Goal: Information Seeking & Learning: Learn about a topic

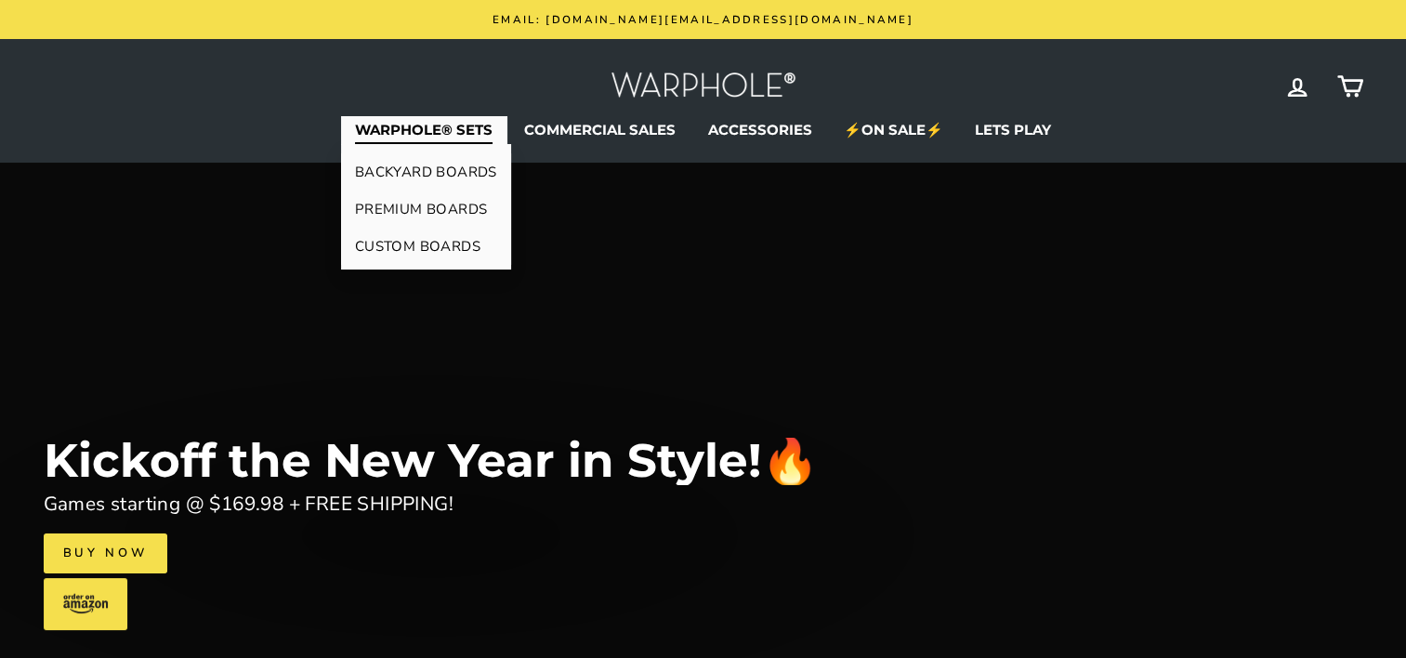
click at [458, 134] on link "WARPHOLE® SETS" at bounding box center [423, 130] width 165 height 28
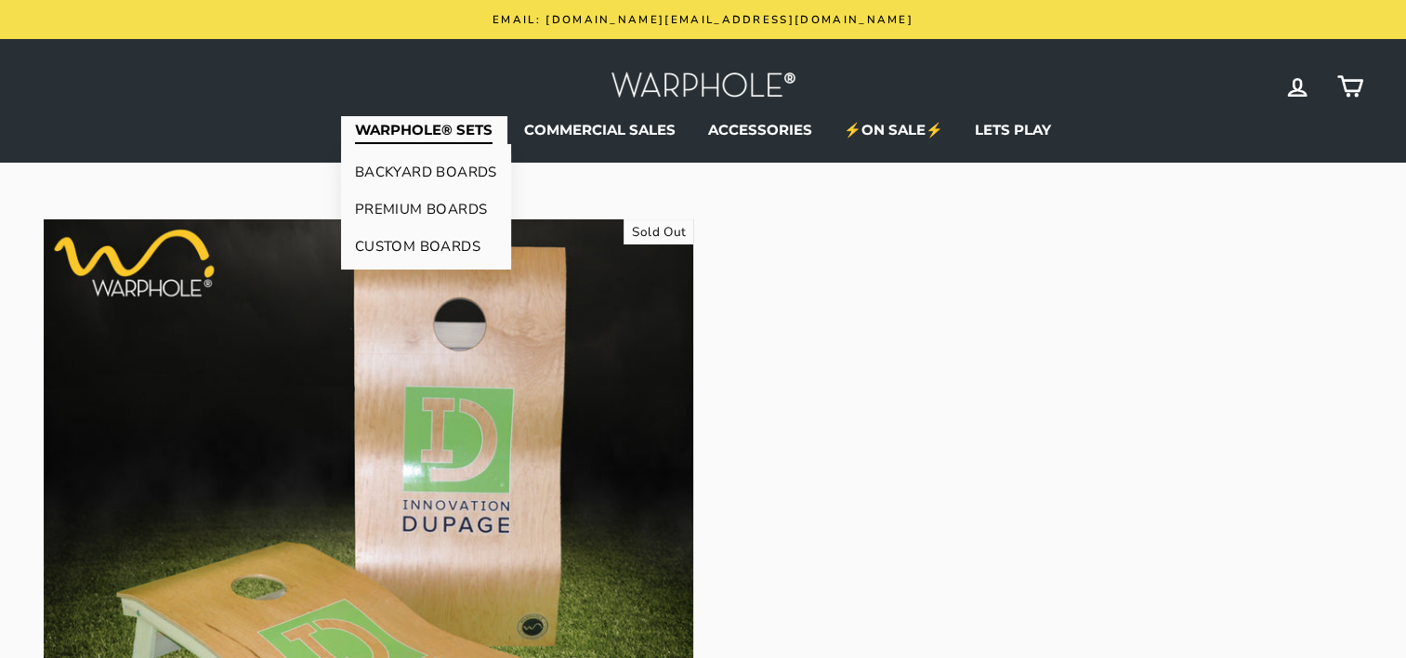
click at [438, 171] on link "BACKYARD BOARDS" at bounding box center [426, 171] width 170 height 37
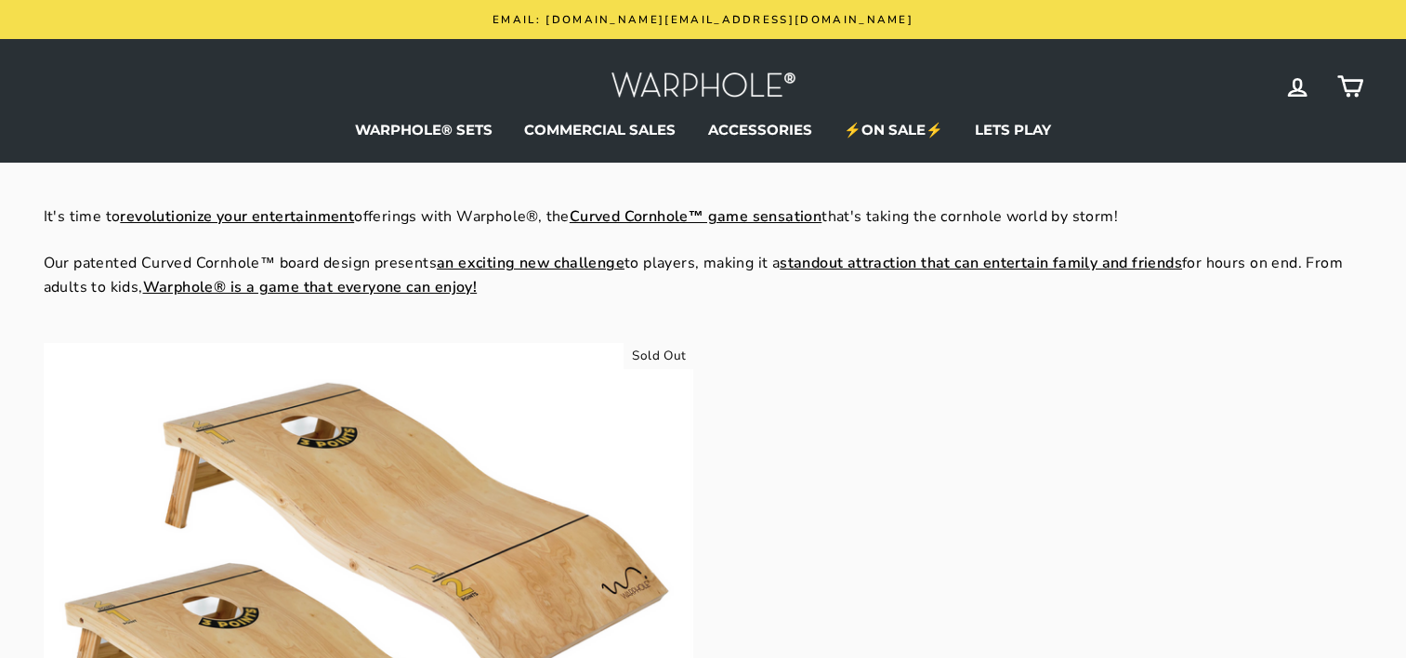
click at [412, 512] on img at bounding box center [368, 667] width 649 height 649
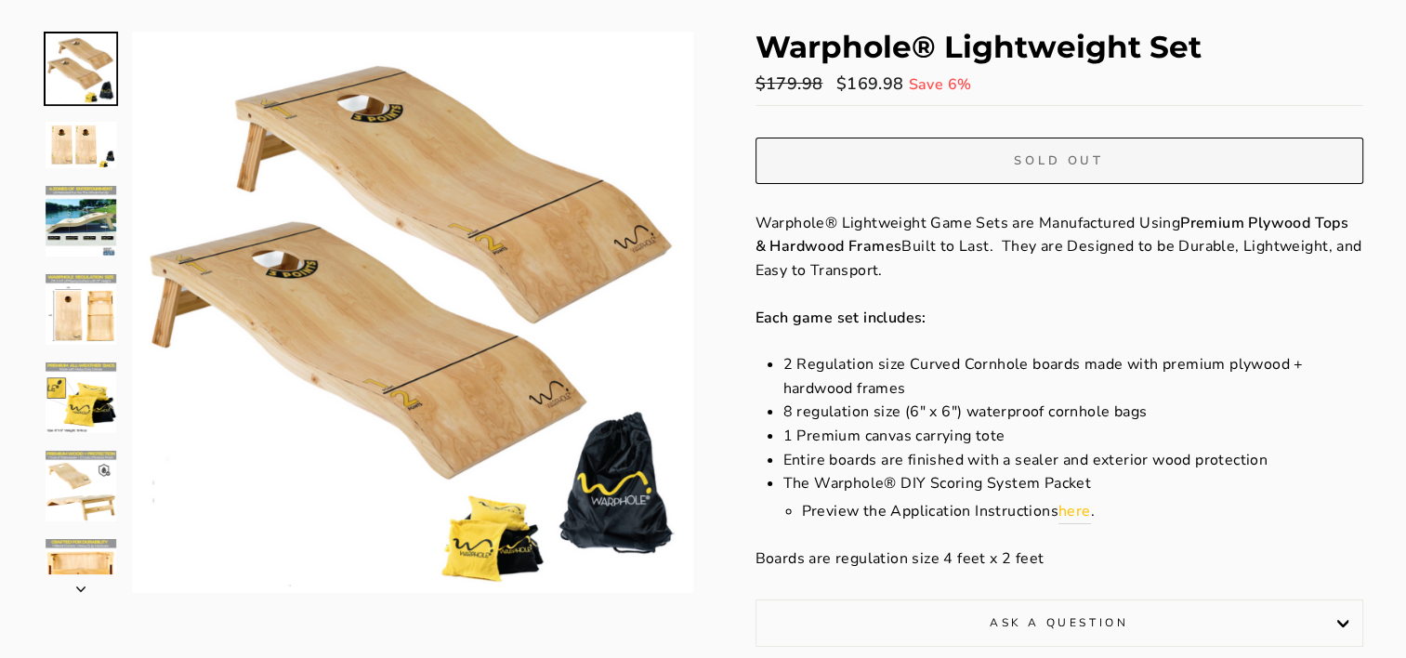
scroll to position [186, 0]
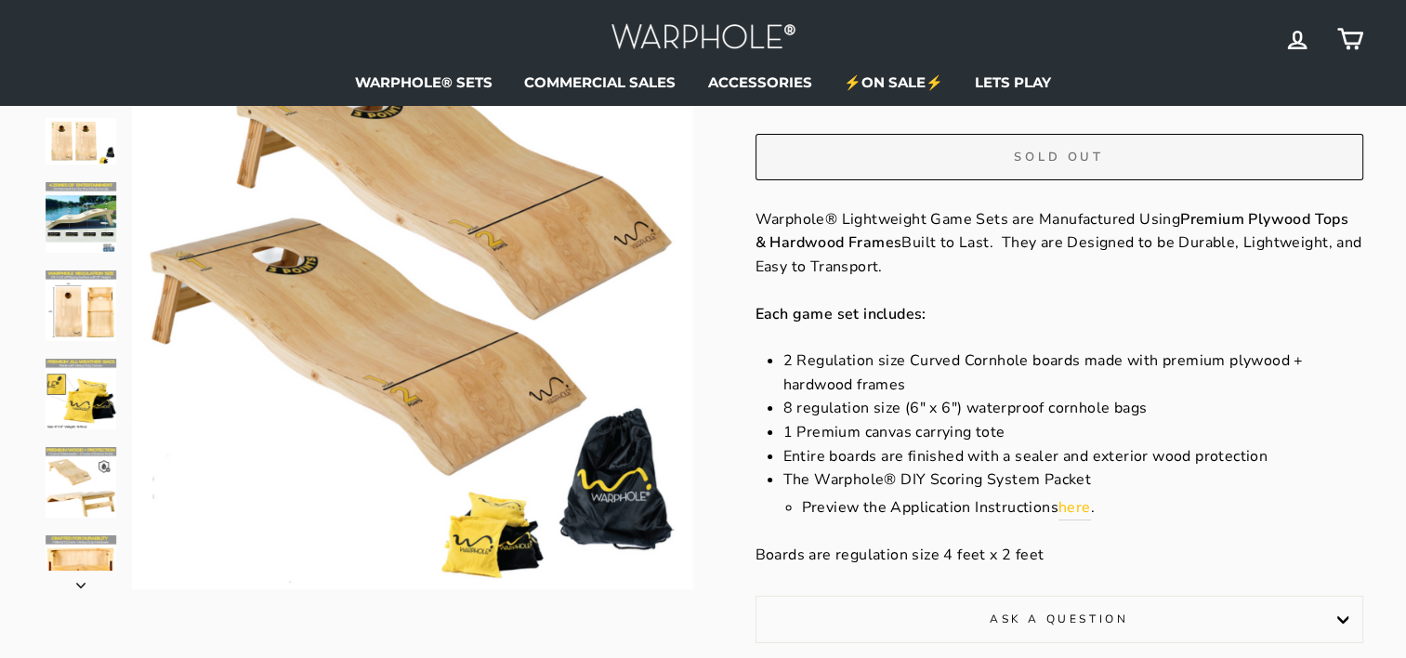
click at [488, 354] on button "Close (esc)" at bounding box center [412, 308] width 561 height 561
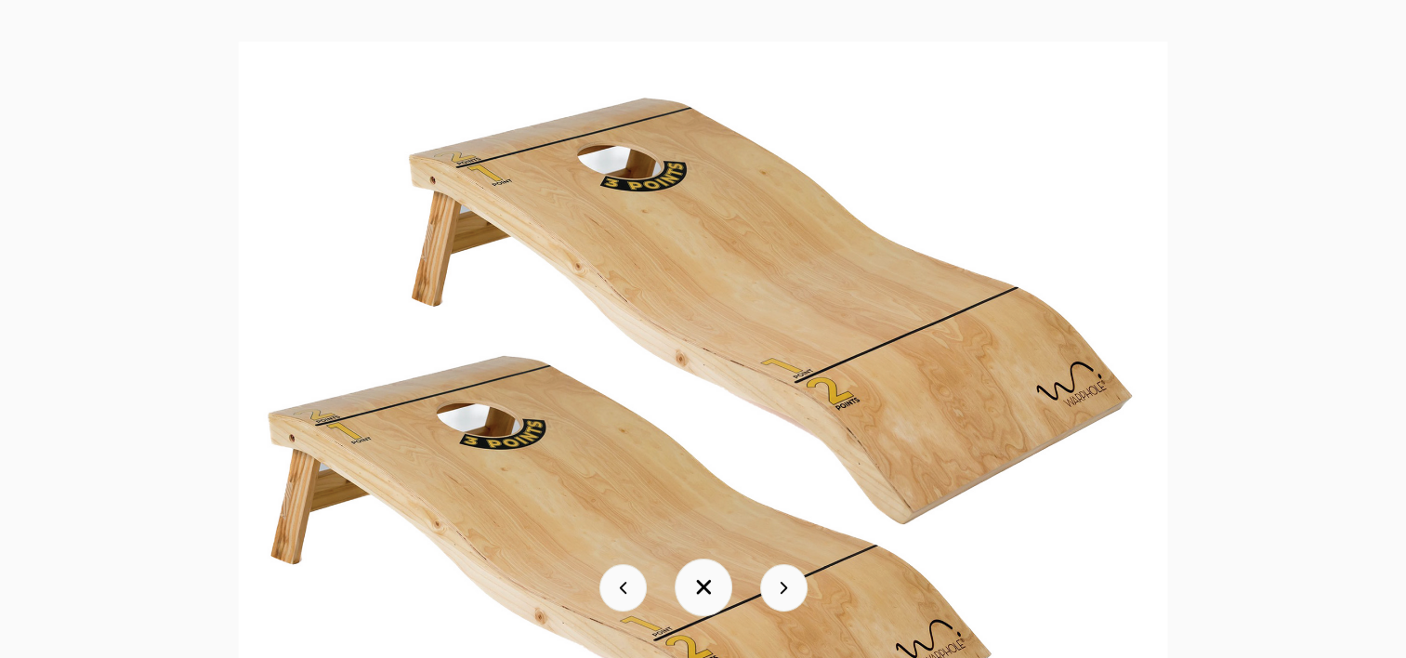
click at [778, 582] on button at bounding box center [783, 587] width 47 height 47
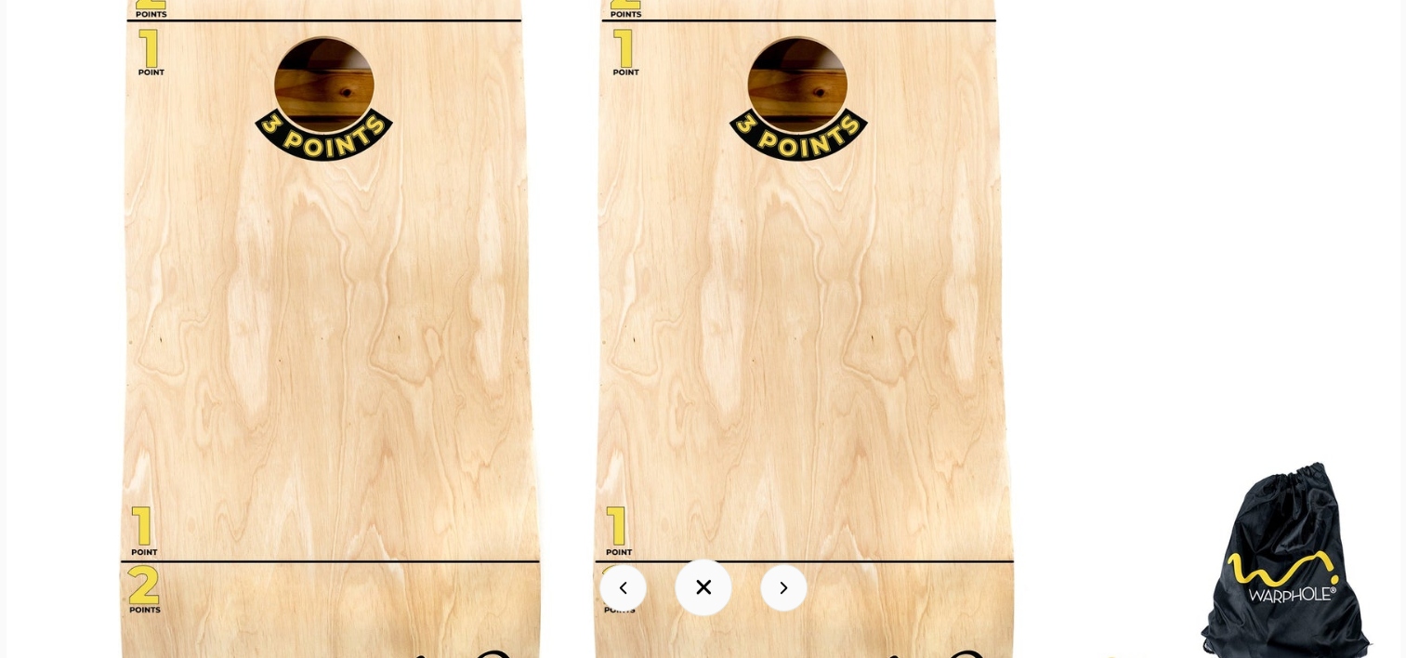
click at [780, 583] on button at bounding box center [783, 587] width 47 height 47
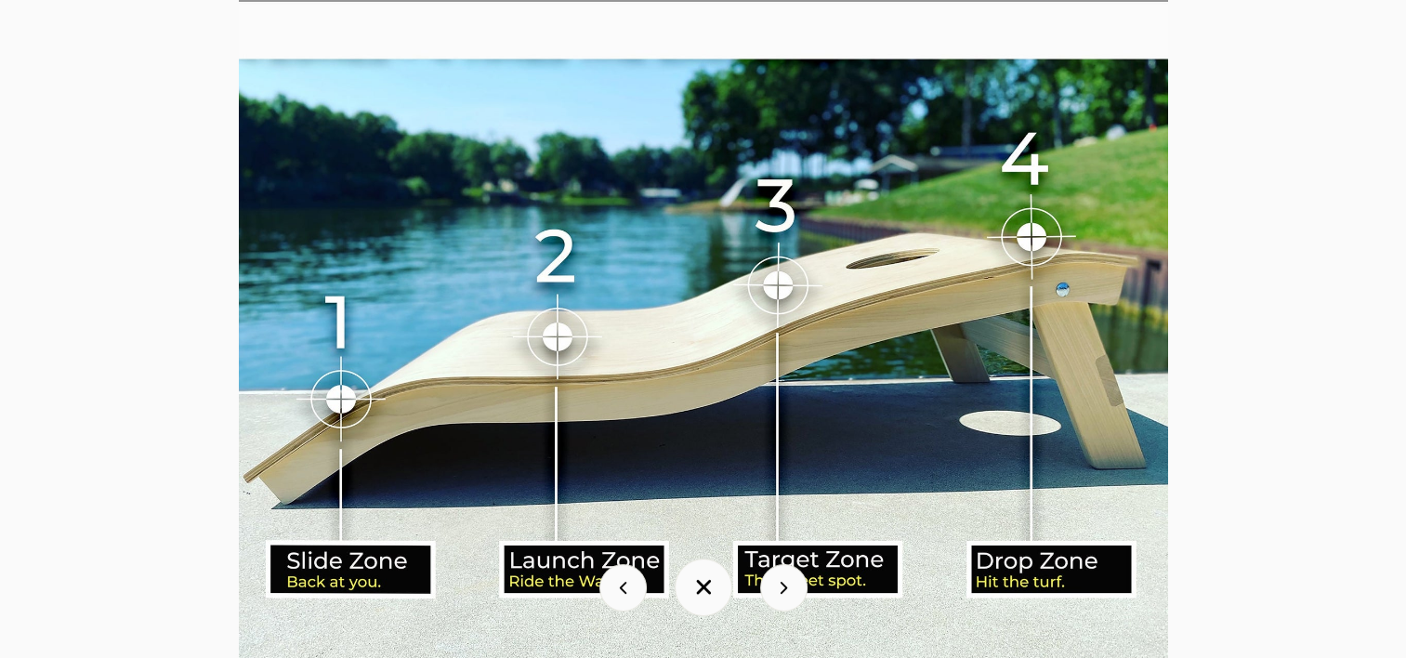
click at [787, 589] on button at bounding box center [783, 587] width 47 height 47
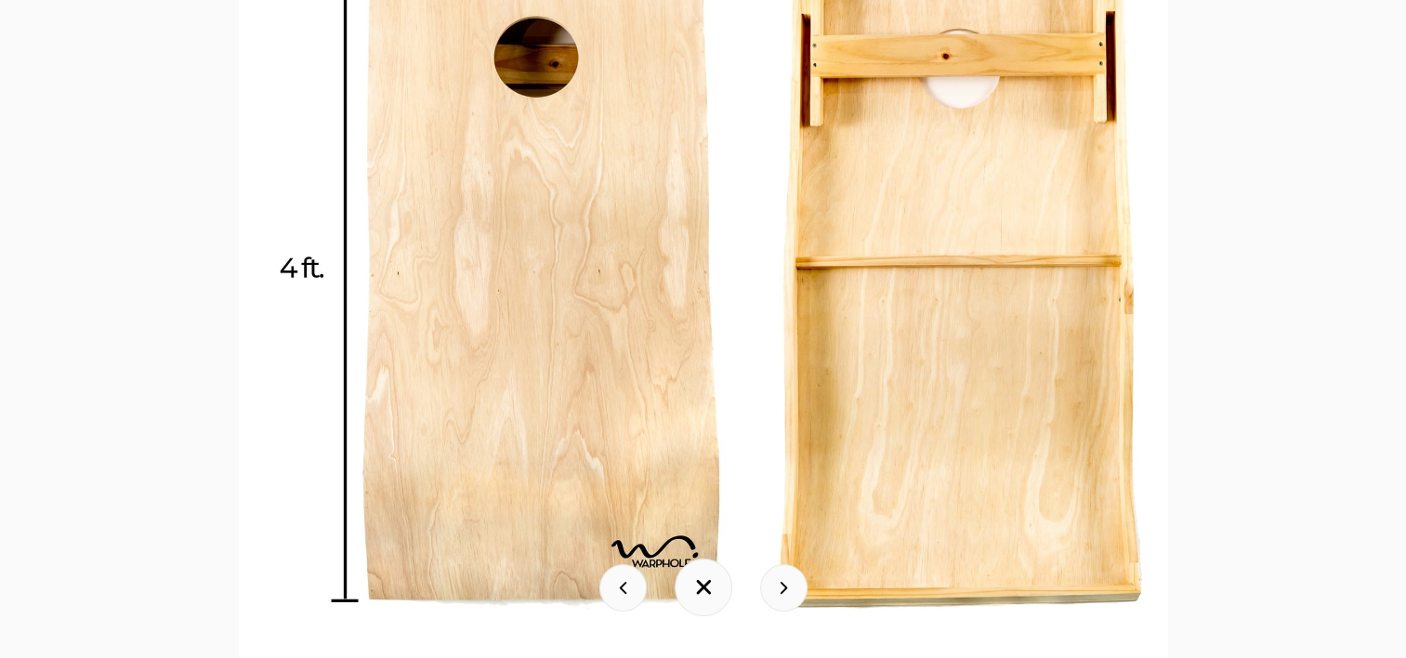
click at [777, 597] on button at bounding box center [783, 587] width 47 height 47
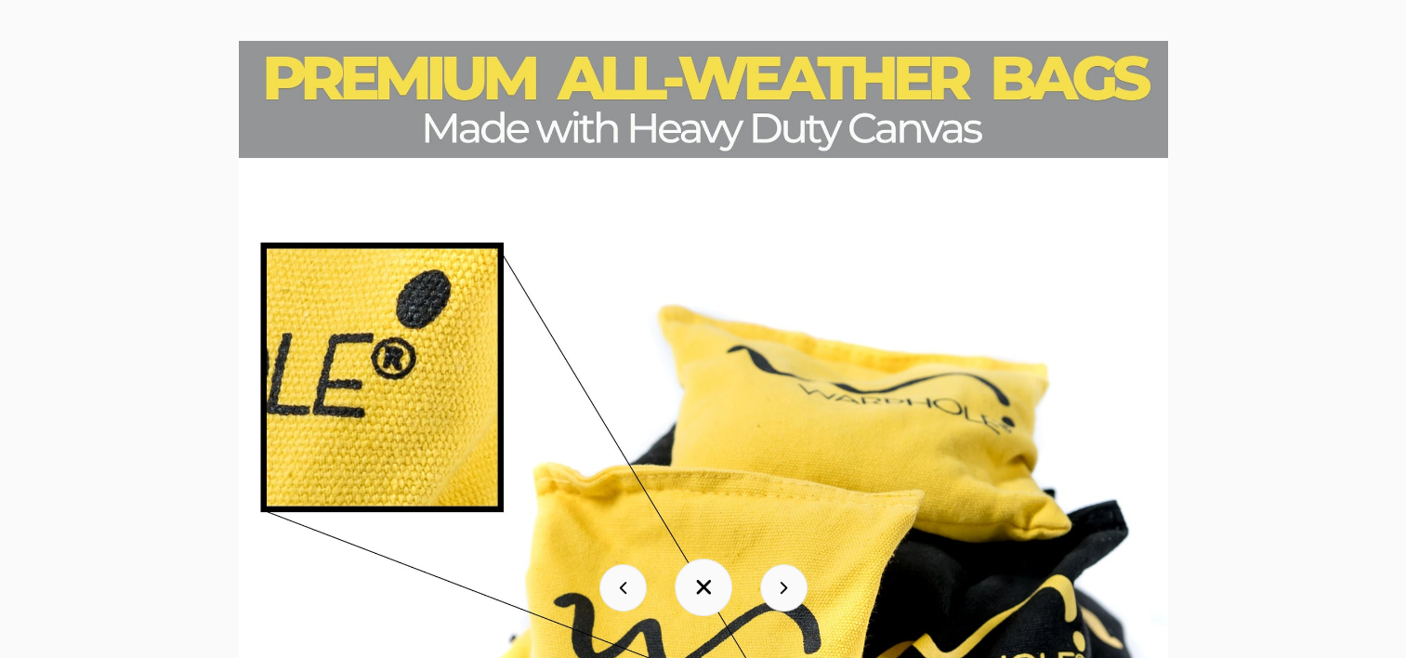
click at [778, 588] on button at bounding box center [783, 587] width 47 height 47
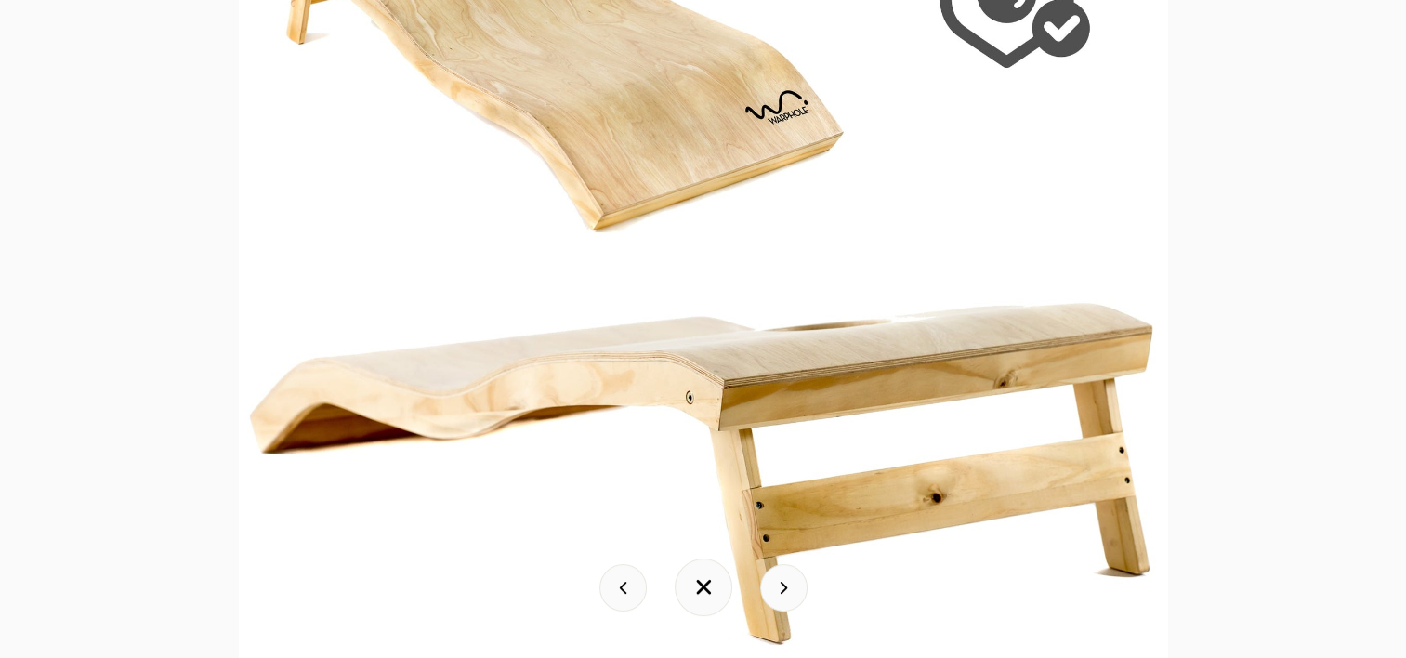
click at [737, 425] on img at bounding box center [703, 193] width 929 height 929
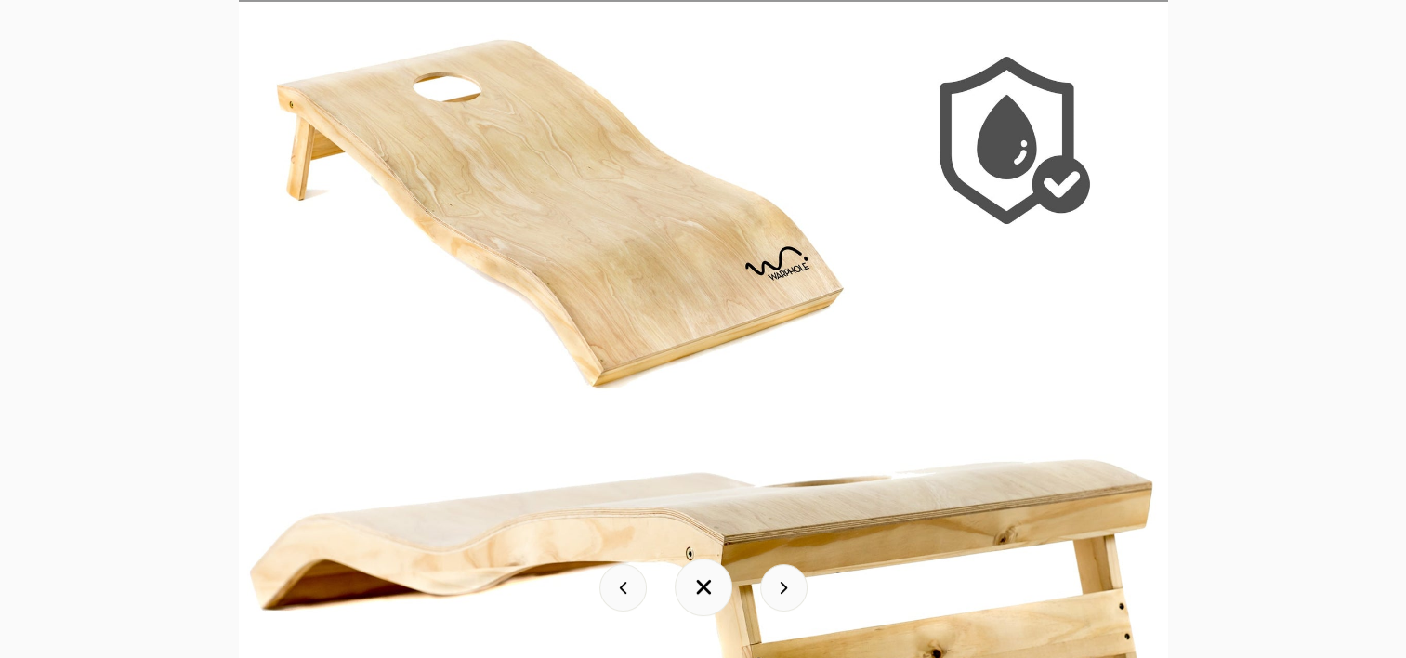
click at [767, 587] on button at bounding box center [783, 587] width 47 height 47
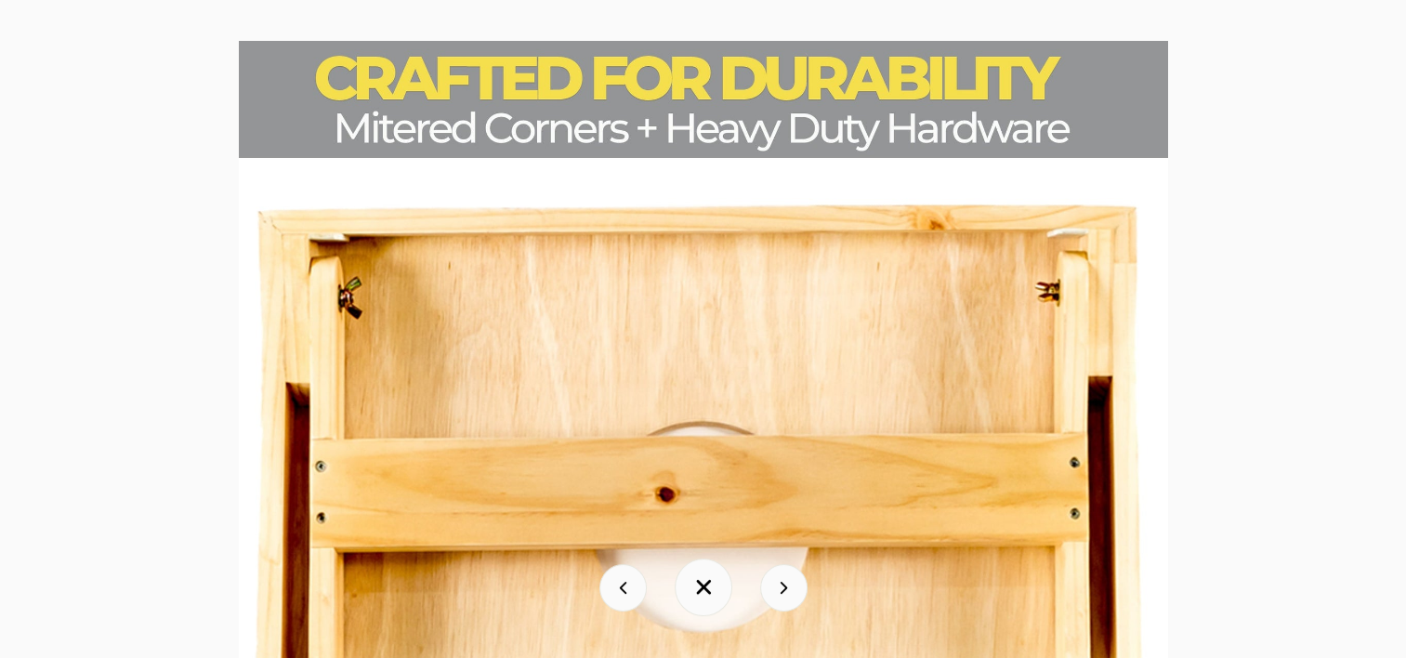
click at [792, 595] on button at bounding box center [783, 587] width 47 height 47
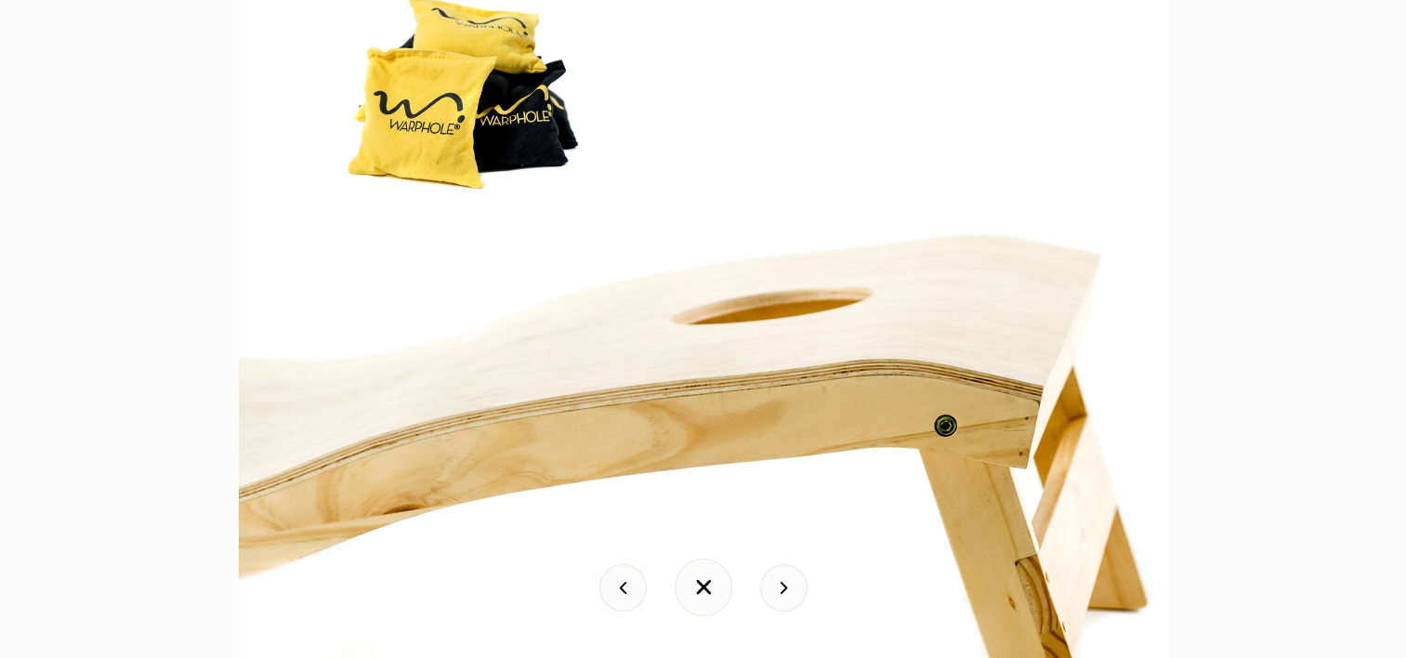
click at [793, 595] on button at bounding box center [783, 587] width 47 height 47
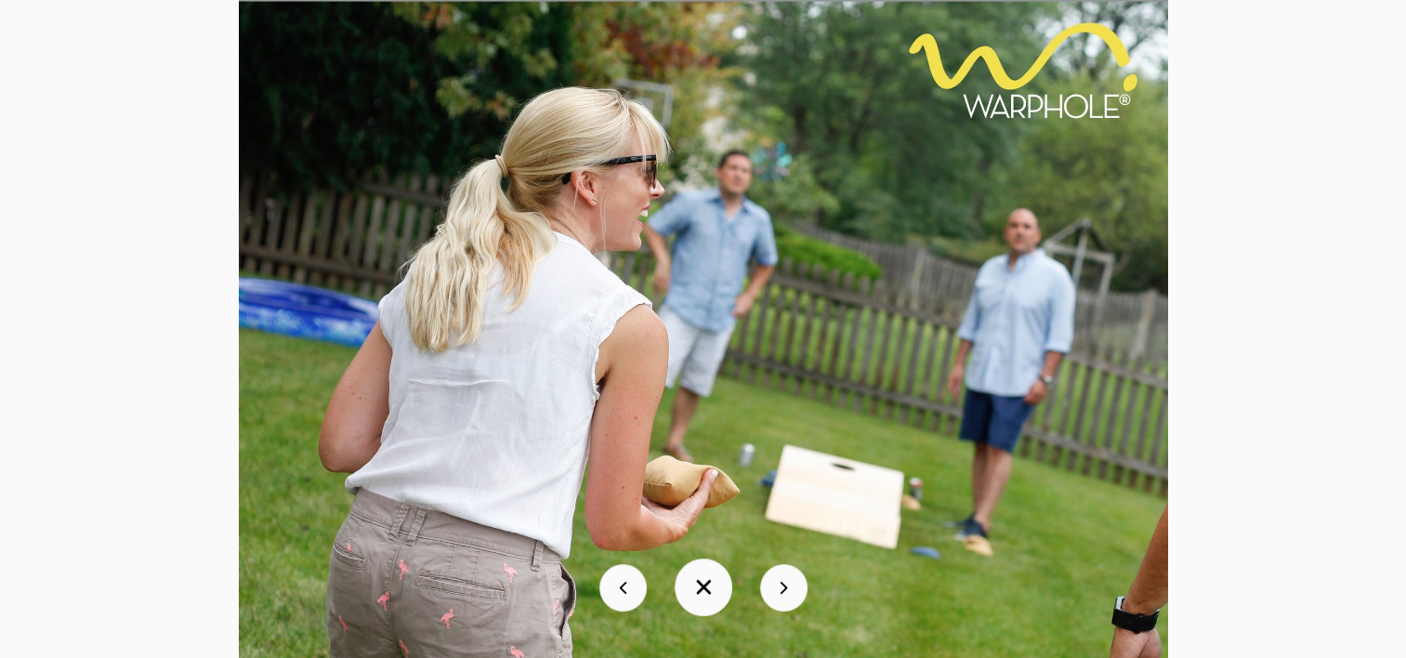
click at [793, 595] on button at bounding box center [783, 587] width 47 height 47
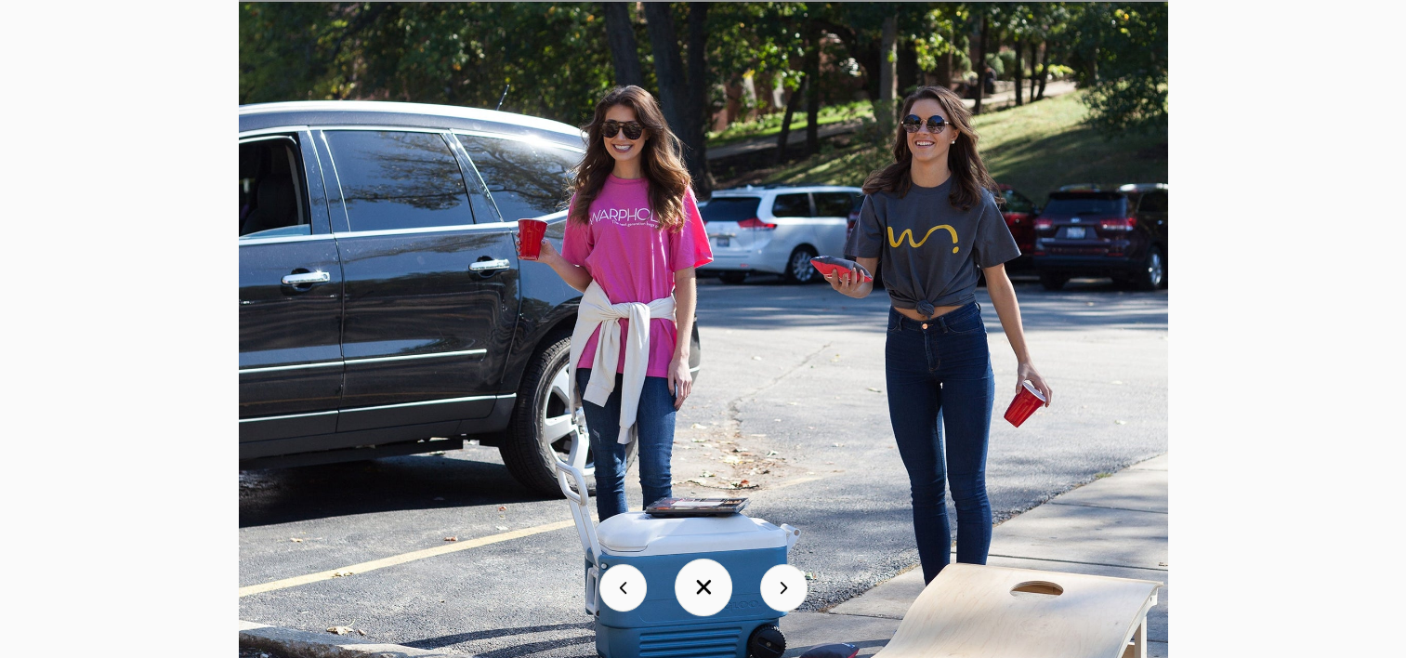
click at [793, 595] on button at bounding box center [783, 587] width 47 height 47
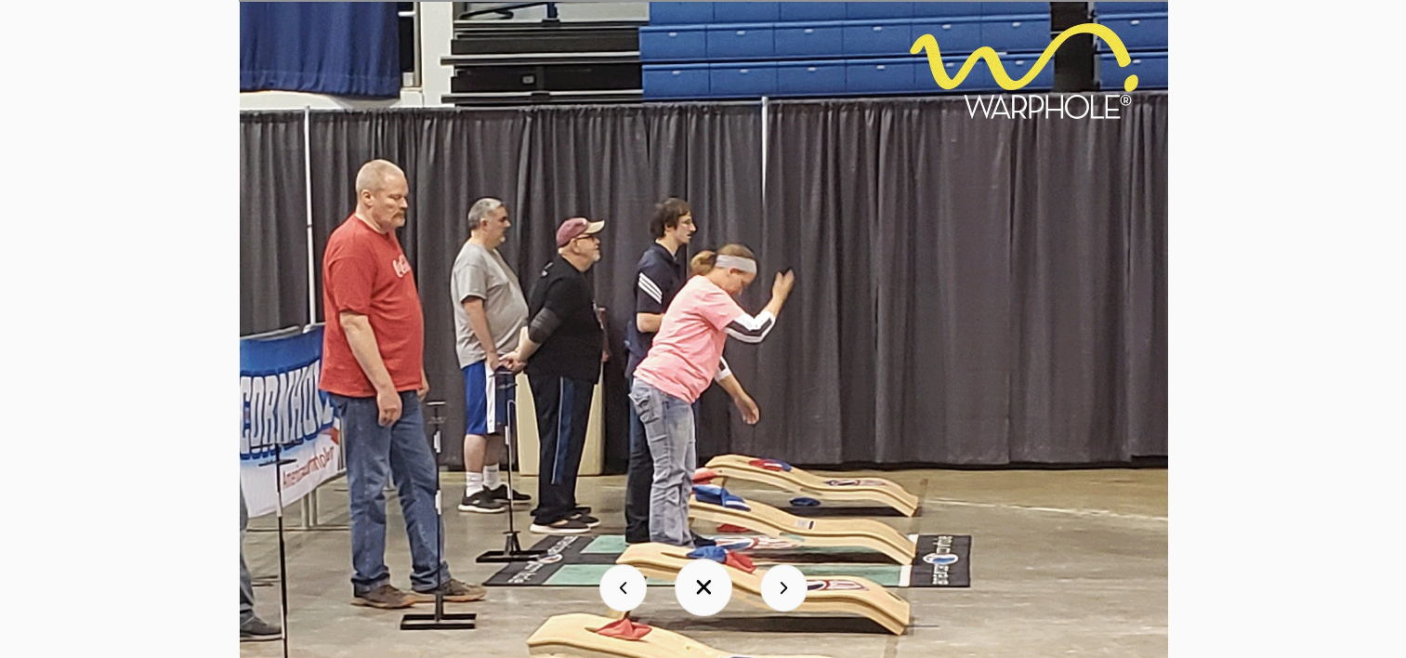
click at [793, 595] on button at bounding box center [783, 587] width 47 height 47
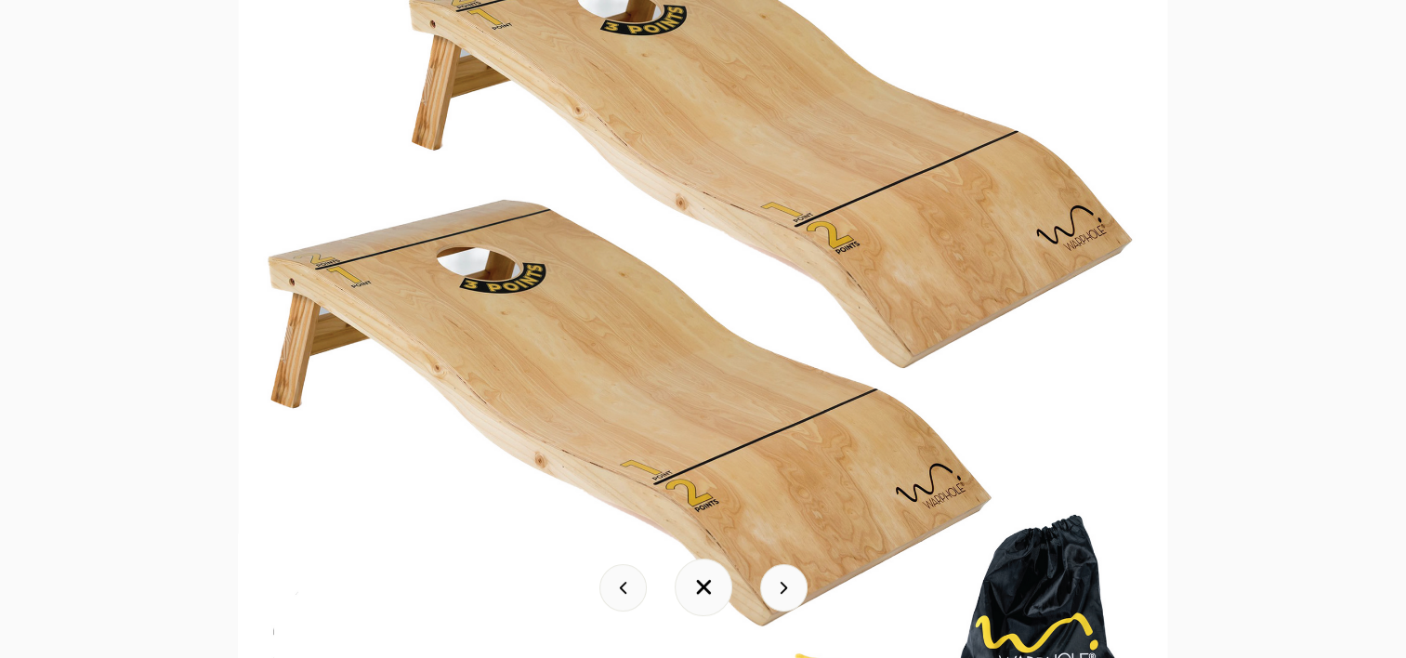
click at [770, 592] on button at bounding box center [783, 587] width 47 height 47
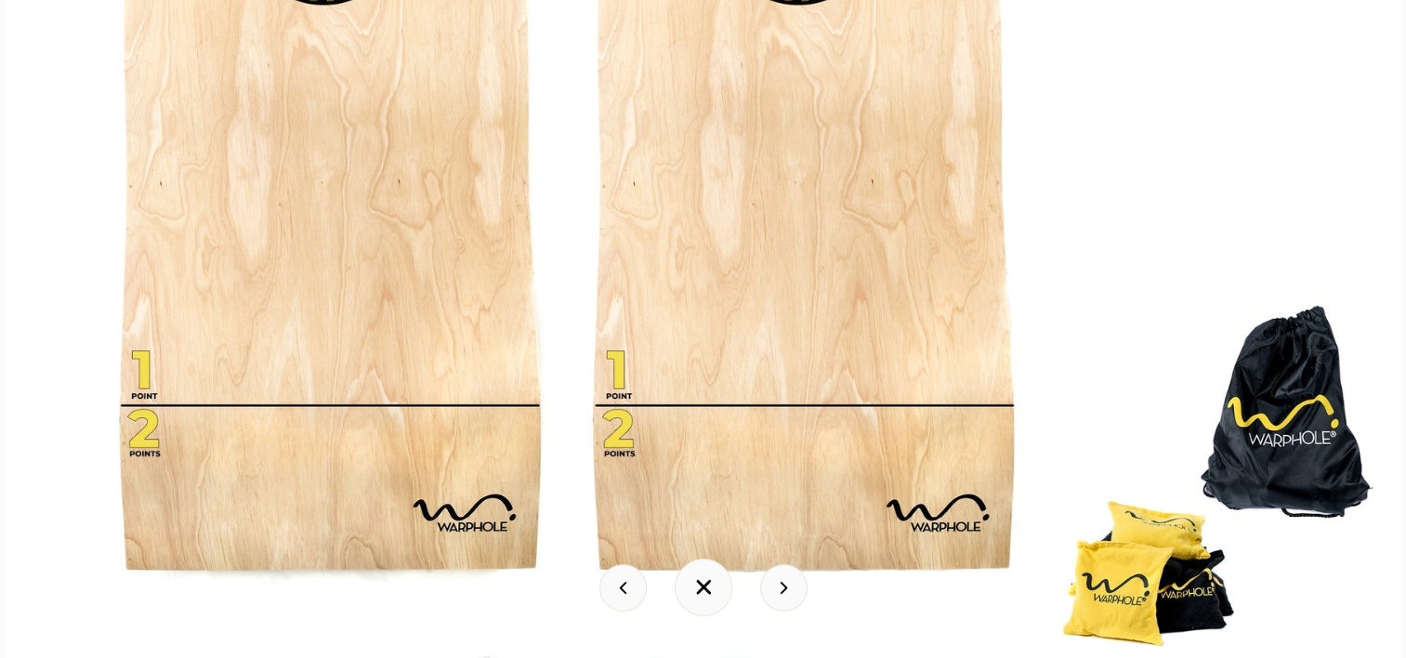
click at [714, 583] on button at bounding box center [703, 587] width 58 height 58
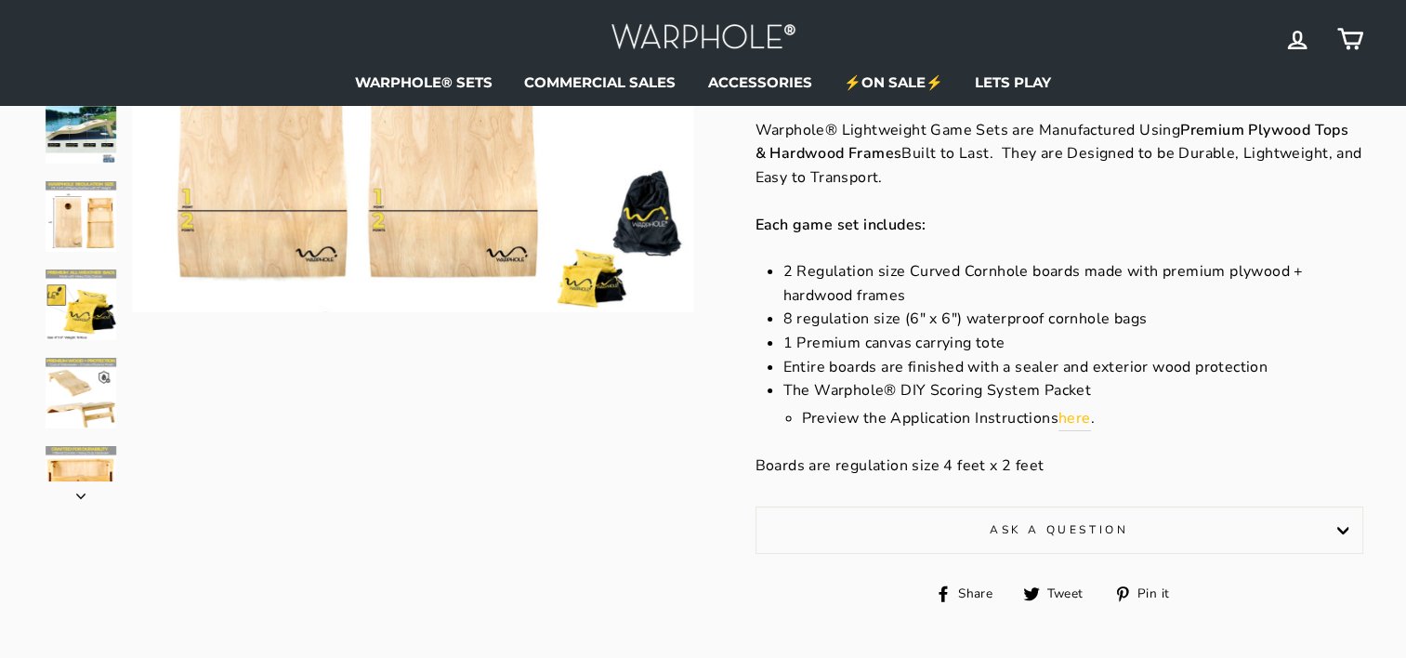
scroll to position [279, 0]
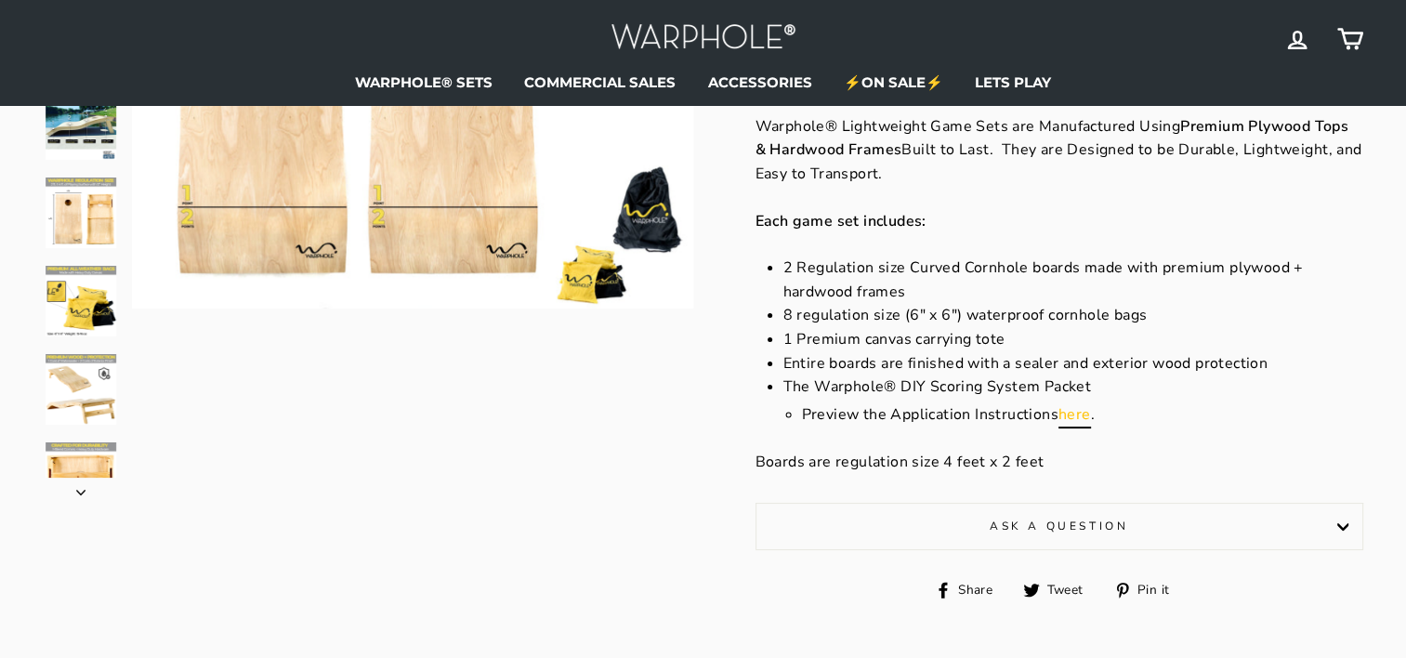
click at [1066, 412] on span "here" at bounding box center [1074, 414] width 33 height 20
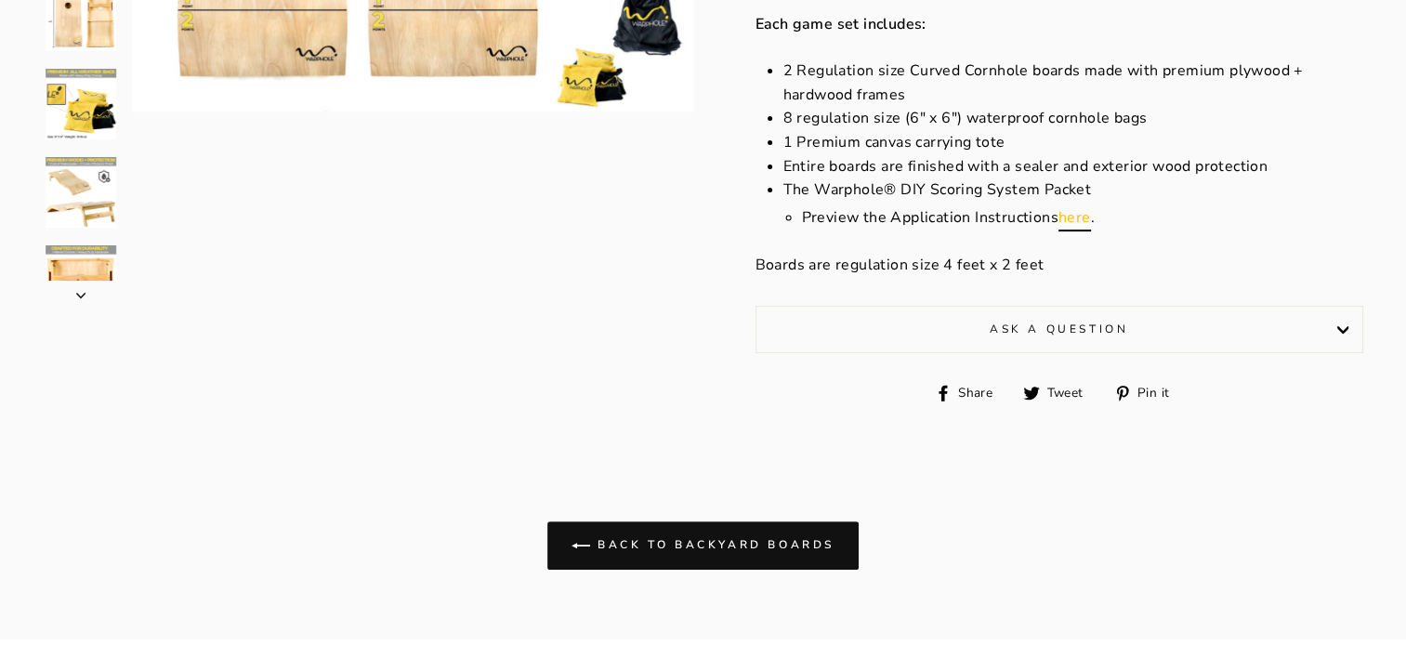
scroll to position [557, 0]
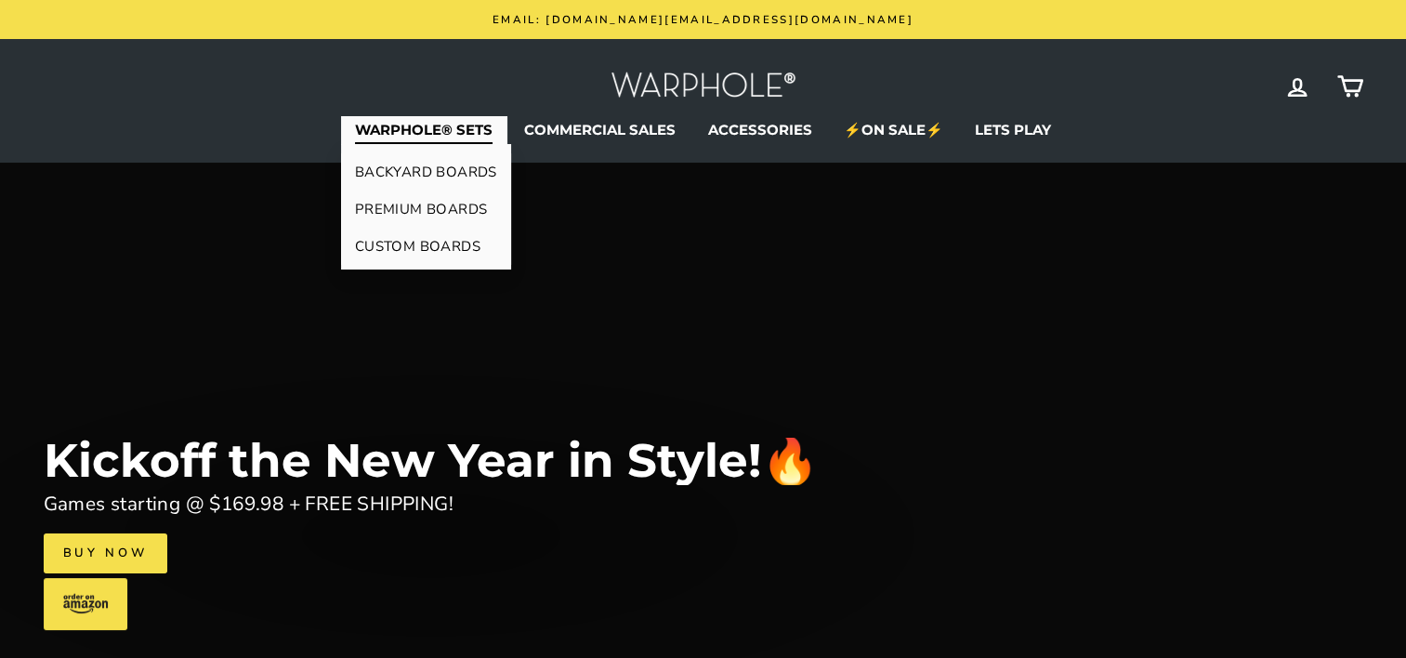
click at [440, 211] on link "PREMIUM BOARDS" at bounding box center [426, 208] width 170 height 37
click at [387, 164] on link "BACKYARD BOARDS" at bounding box center [426, 171] width 170 height 37
click at [409, 238] on link "CUSTOM BOARDS" at bounding box center [426, 246] width 170 height 37
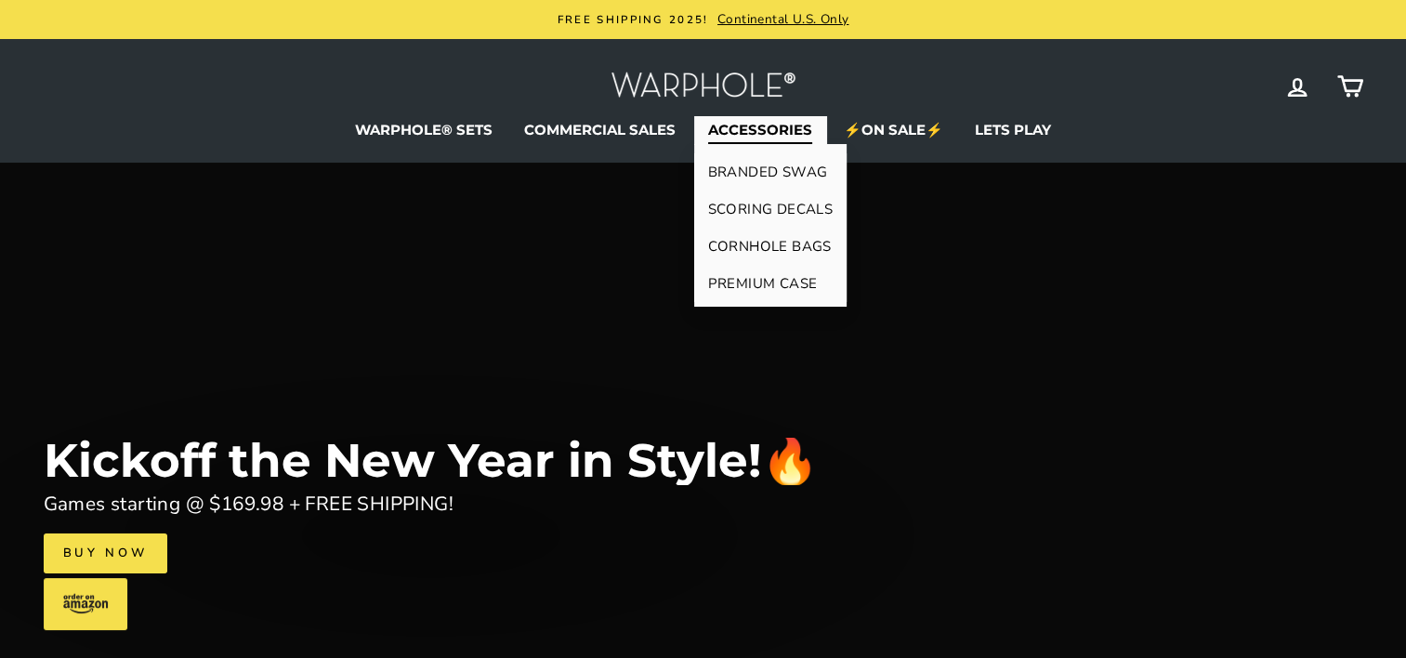
click at [783, 126] on link "ACCESSORIES" at bounding box center [760, 130] width 132 height 28
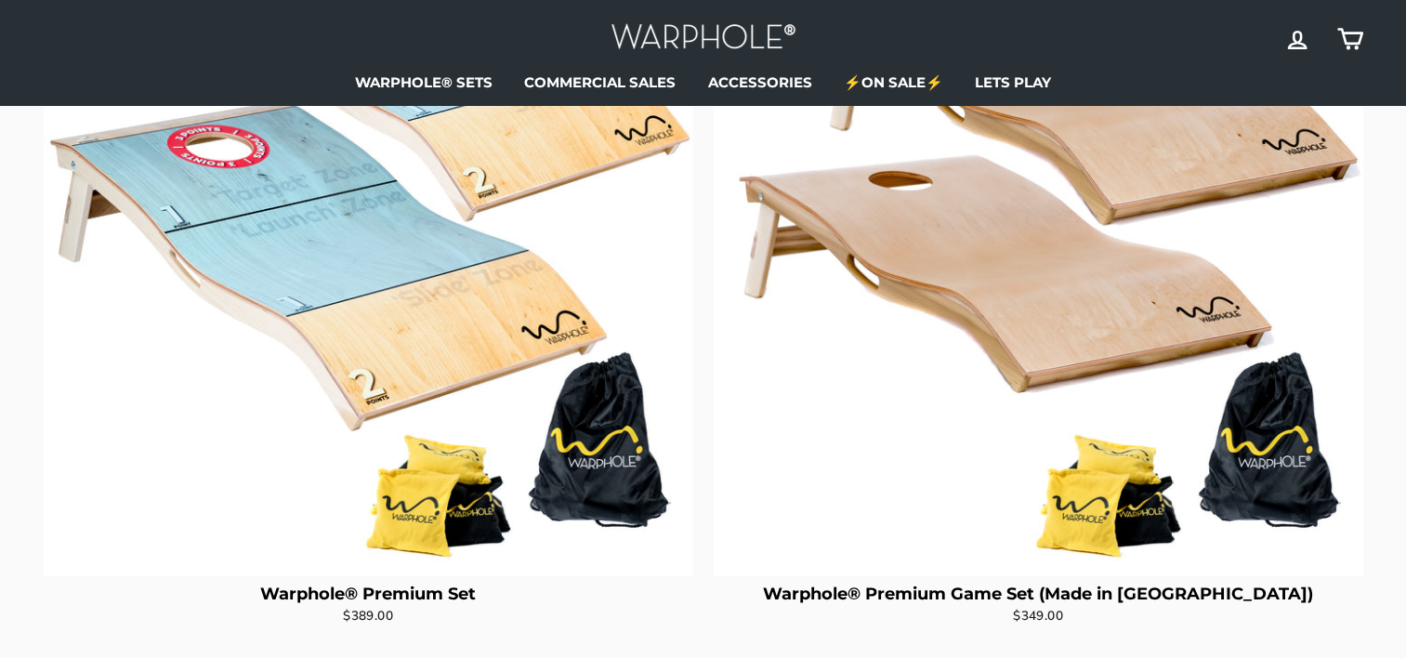
scroll to position [464, 0]
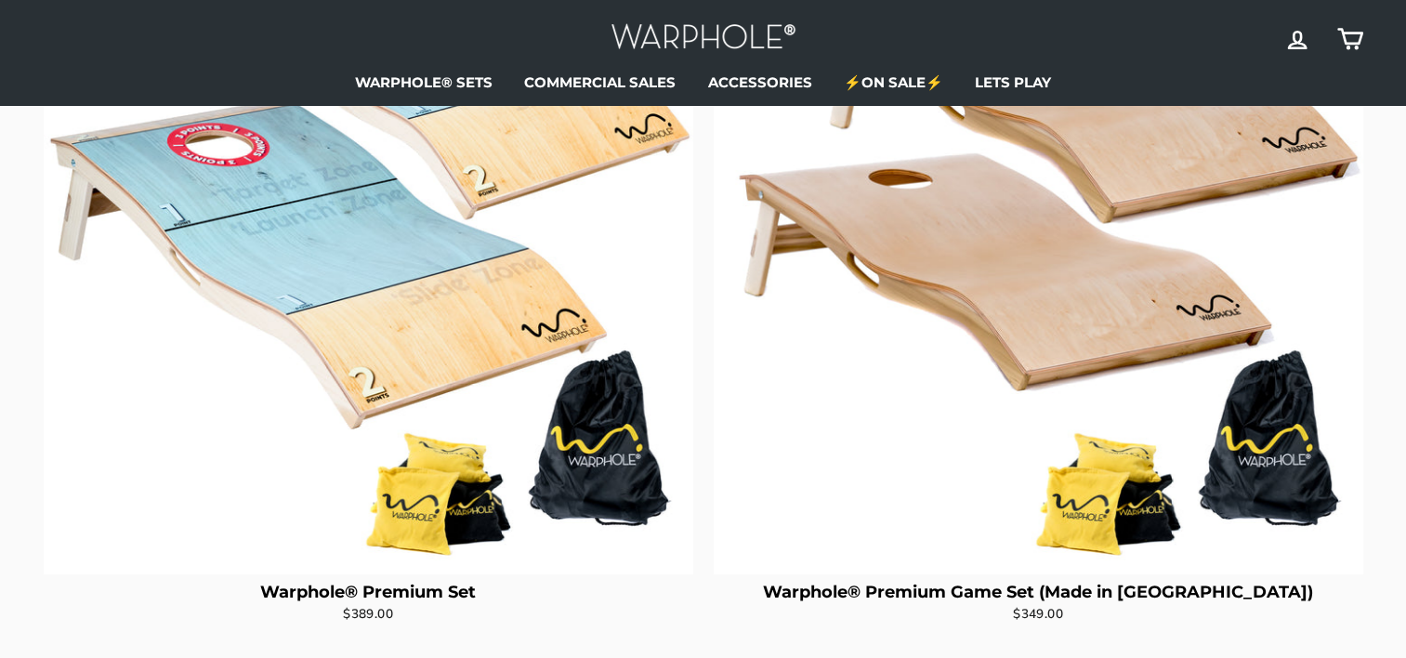
click at [897, 335] on img at bounding box center [1037, 249] width 649 height 649
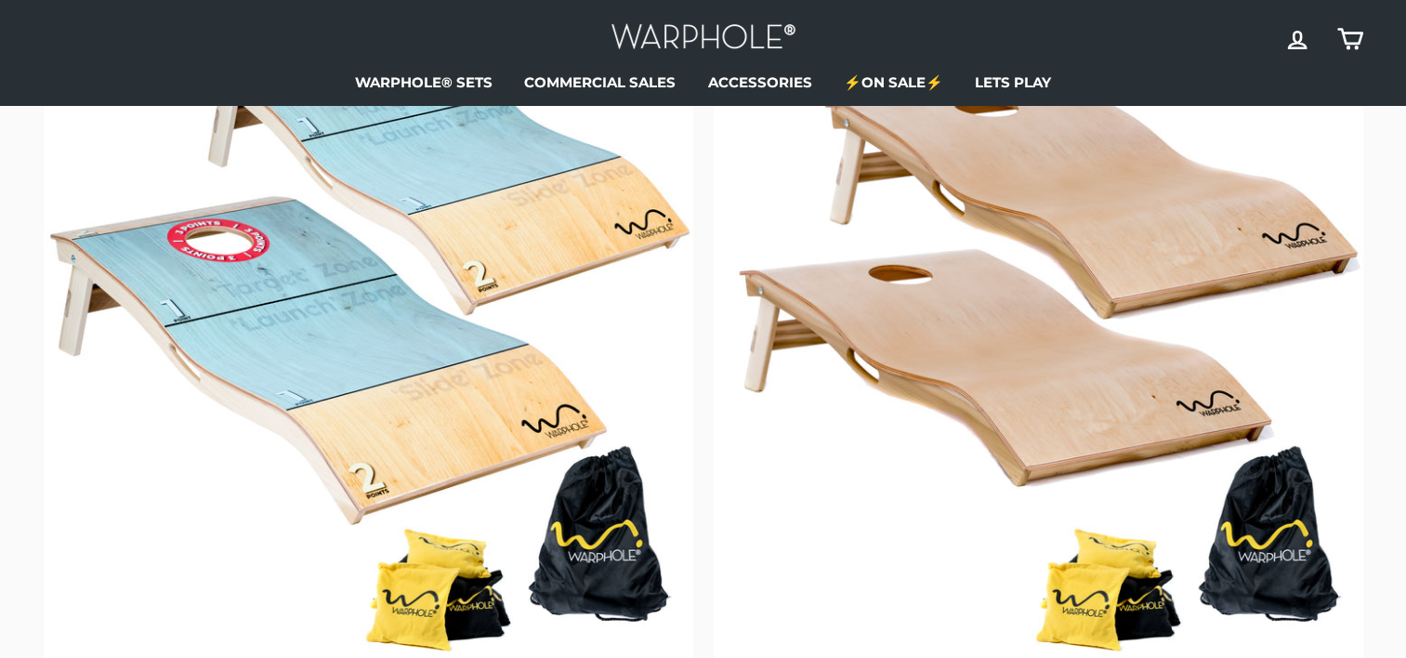
scroll to position [0, 0]
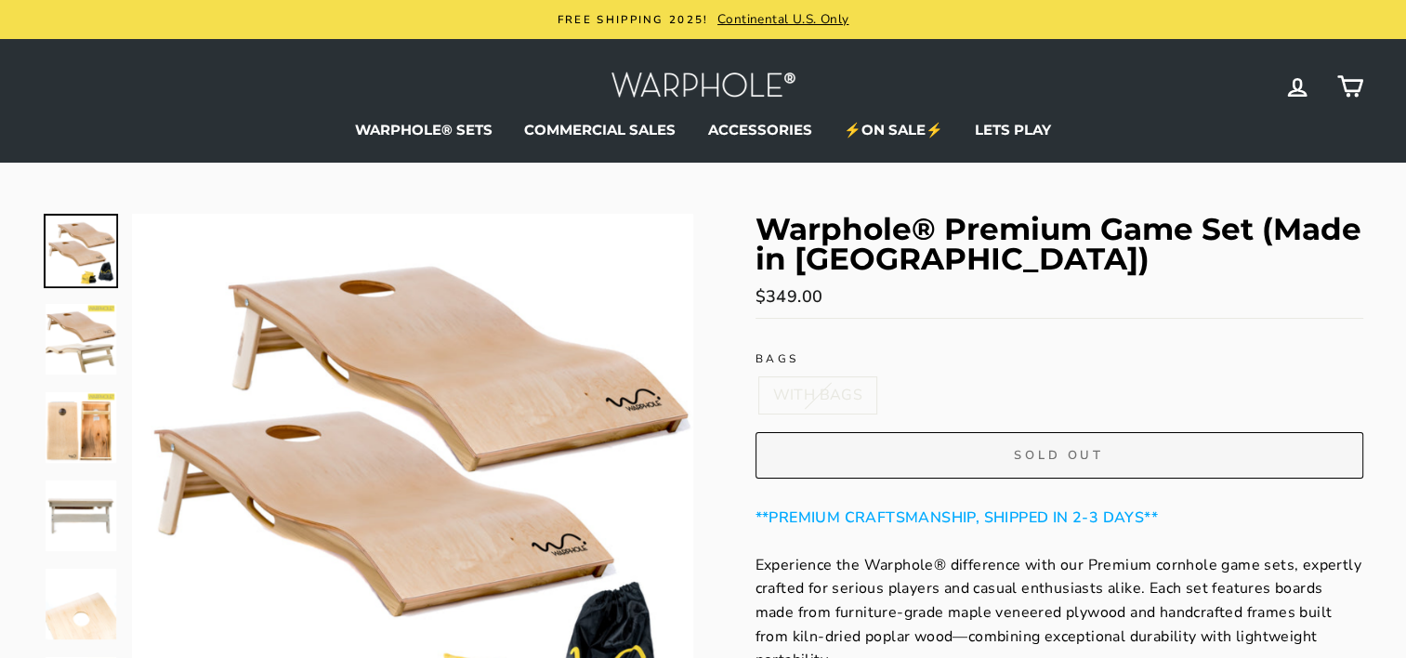
click at [92, 253] on img at bounding box center [81, 251] width 71 height 71
click at [424, 375] on button "Close (esc)" at bounding box center [412, 494] width 561 height 561
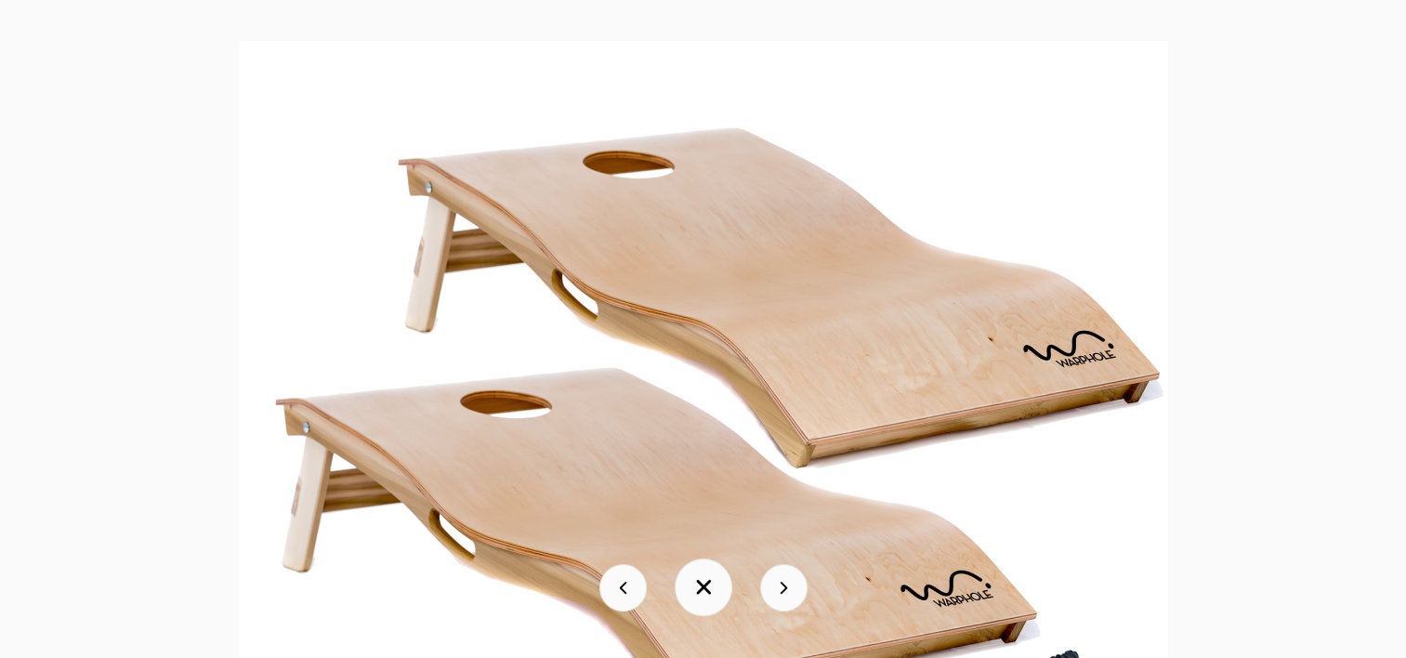
click at [769, 594] on button at bounding box center [783, 587] width 47 height 47
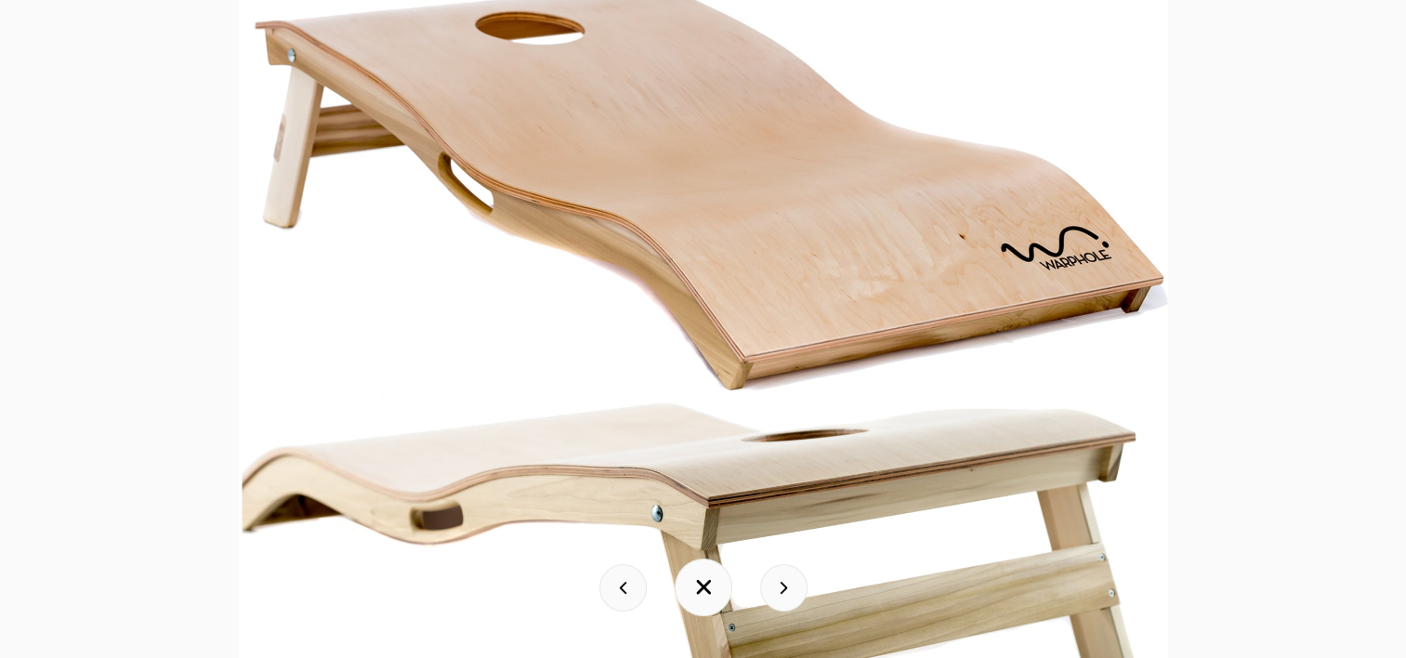
click at [770, 594] on button at bounding box center [783, 587] width 47 height 47
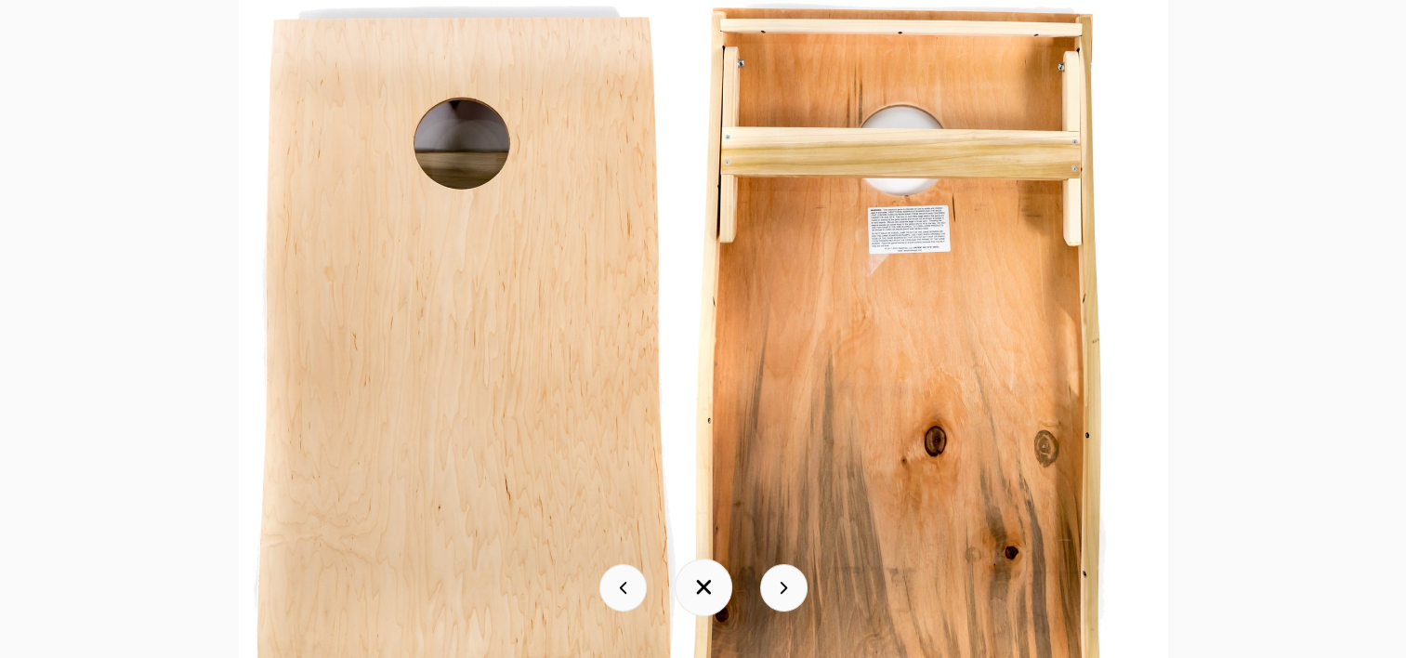
click at [770, 594] on button at bounding box center [783, 587] width 47 height 47
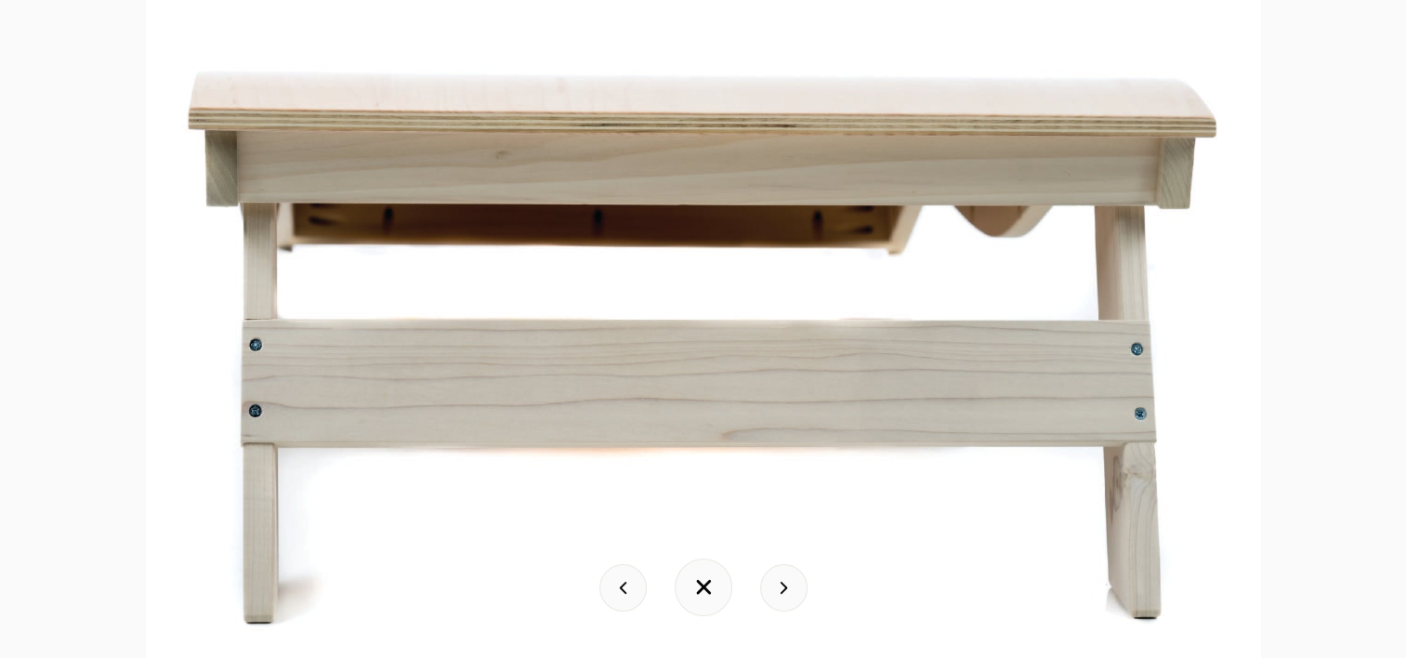
click at [770, 594] on button at bounding box center [783, 587] width 47 height 47
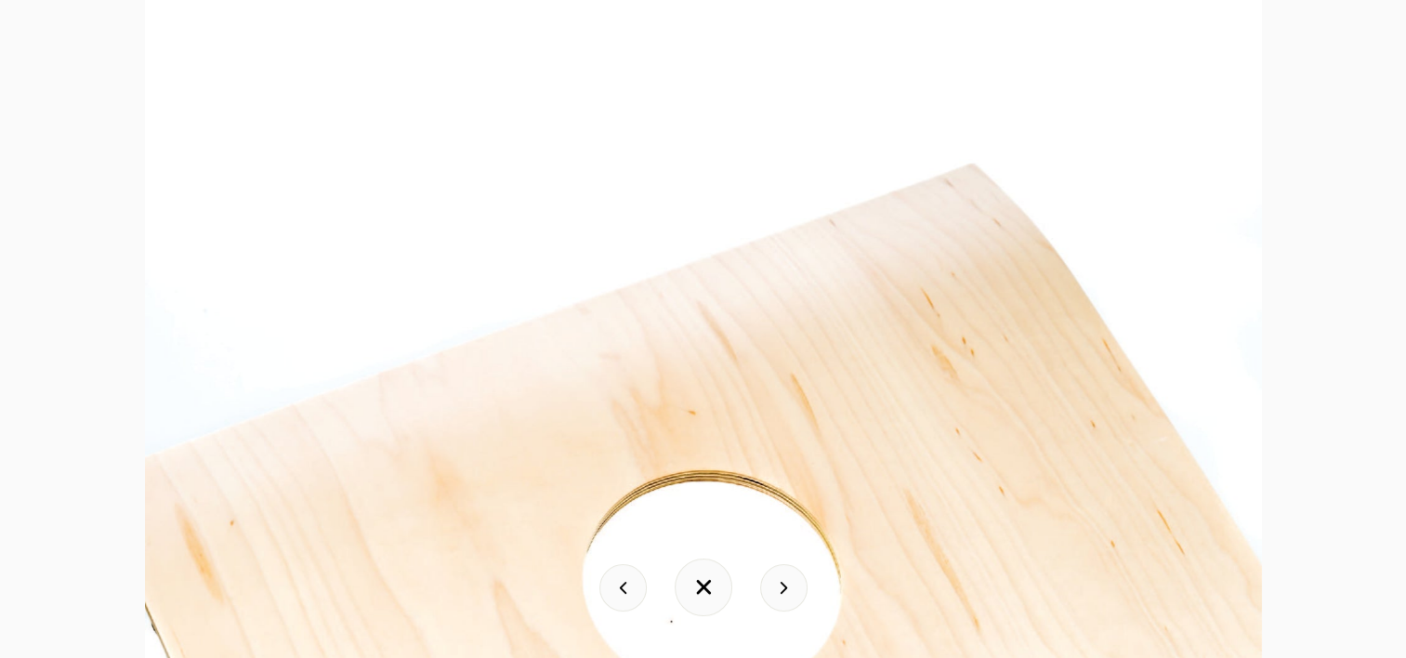
click at [770, 594] on button at bounding box center [783, 587] width 47 height 47
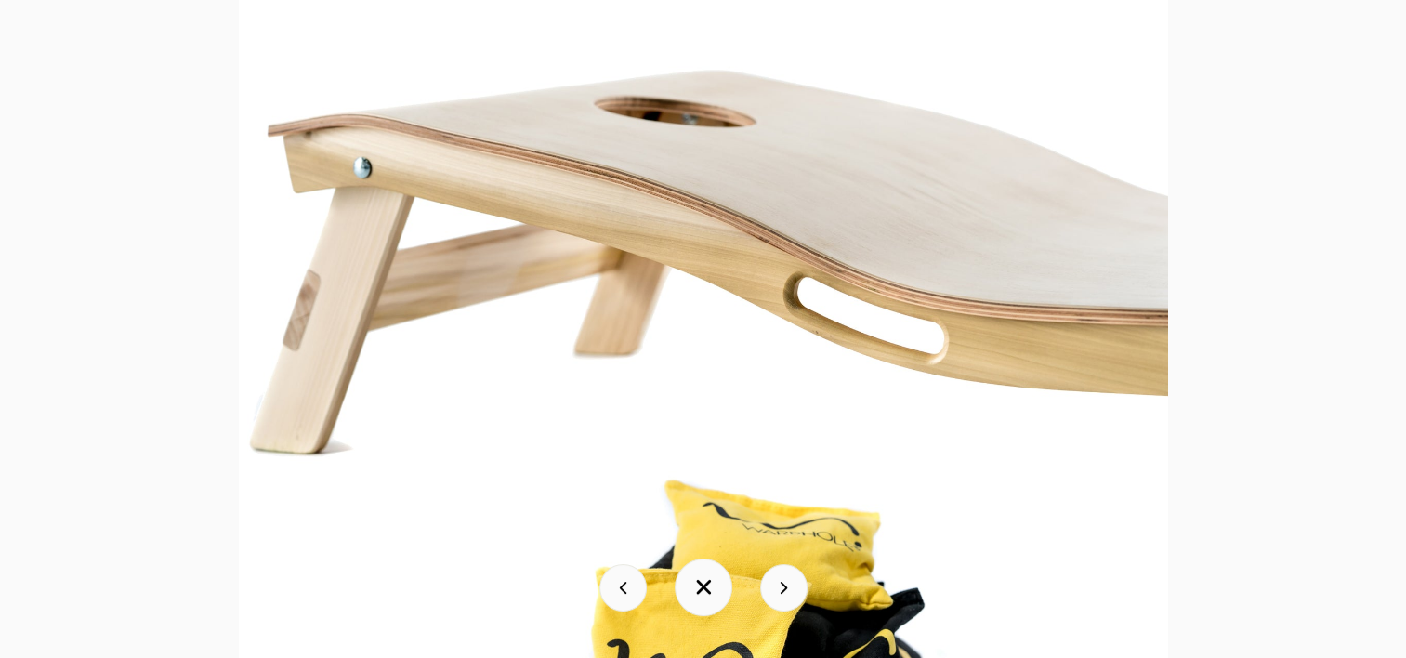
click at [770, 594] on button at bounding box center [783, 587] width 47 height 47
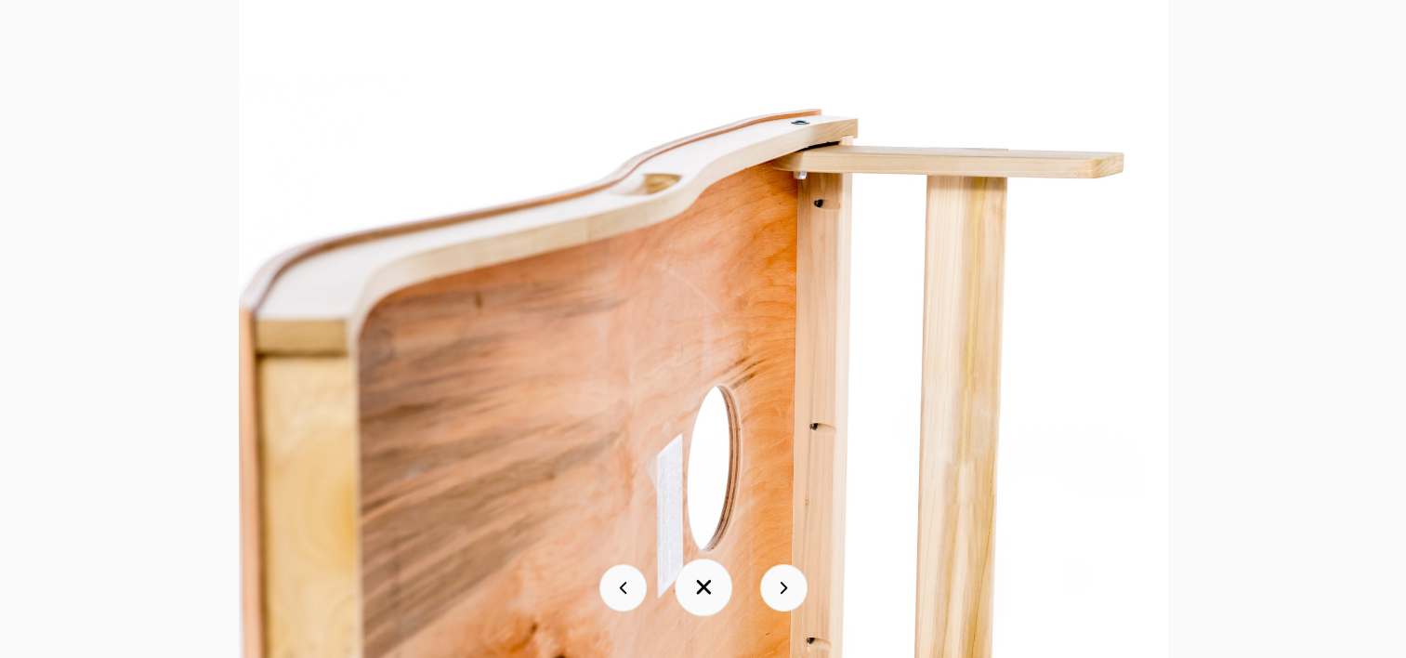
click at [770, 594] on button at bounding box center [783, 587] width 47 height 47
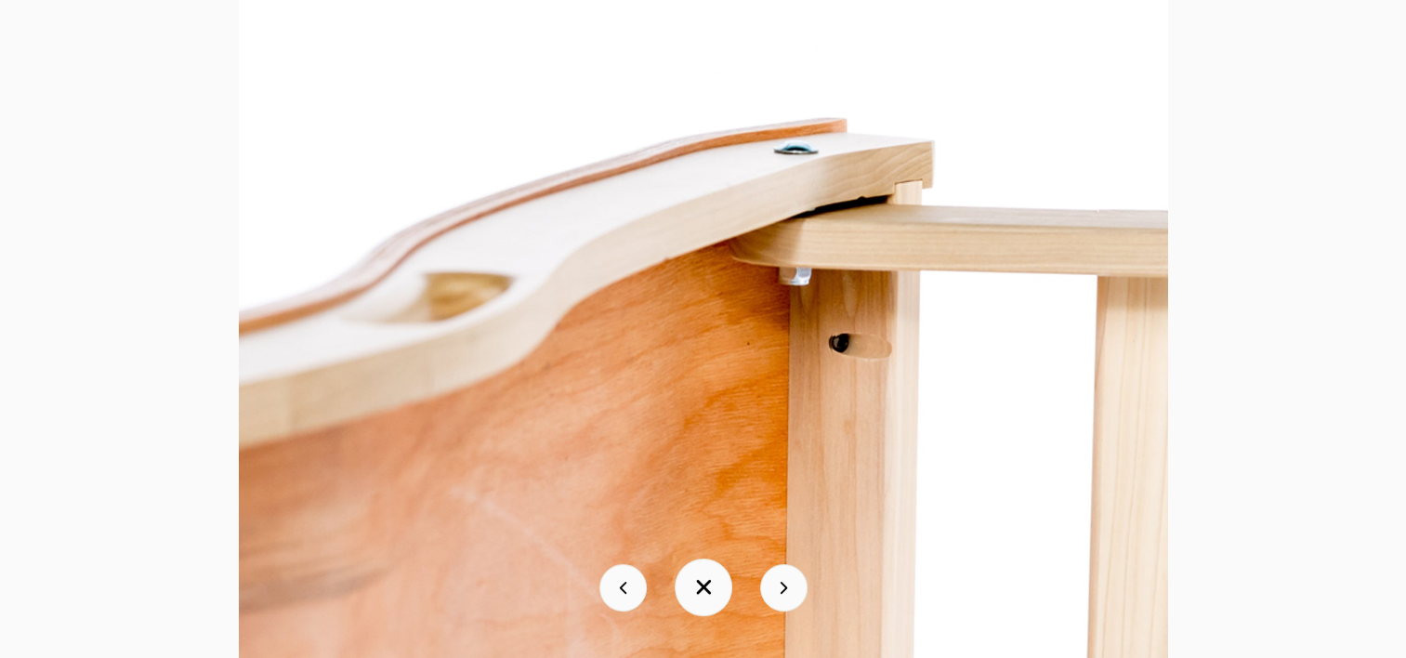
click at [770, 594] on button at bounding box center [783, 587] width 47 height 47
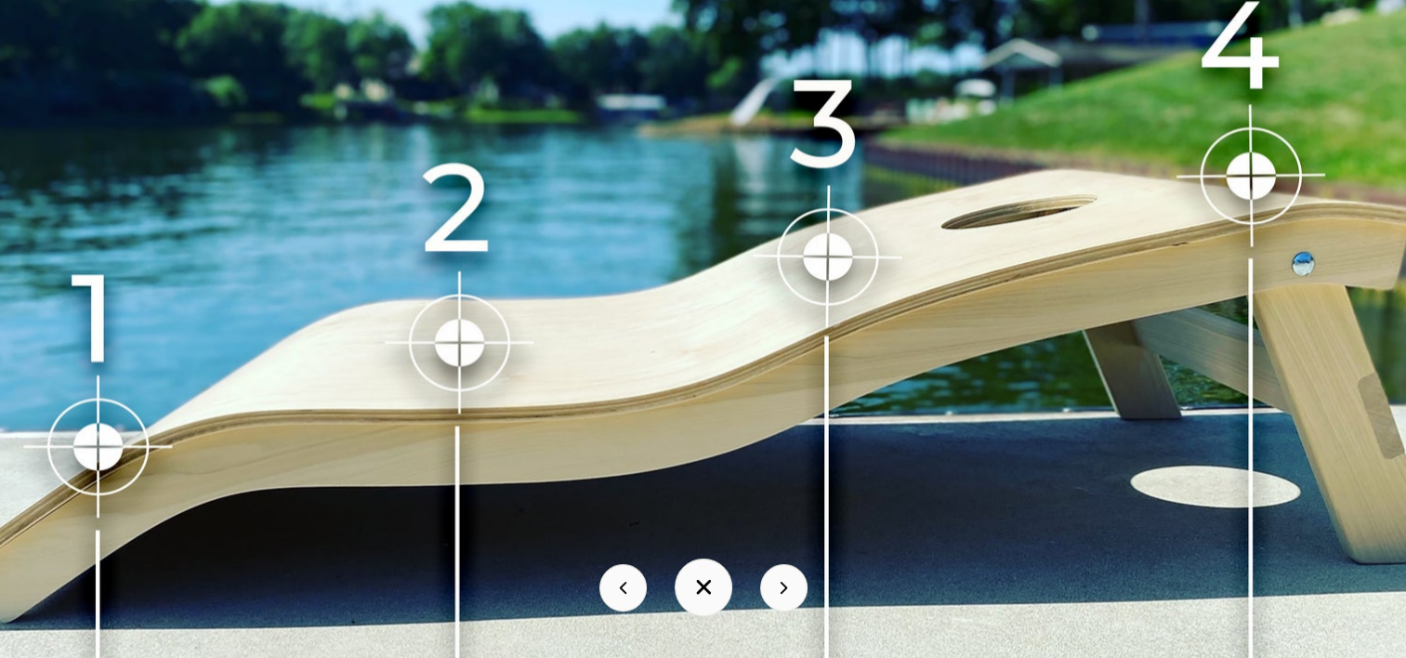
click at [770, 594] on button at bounding box center [783, 587] width 47 height 47
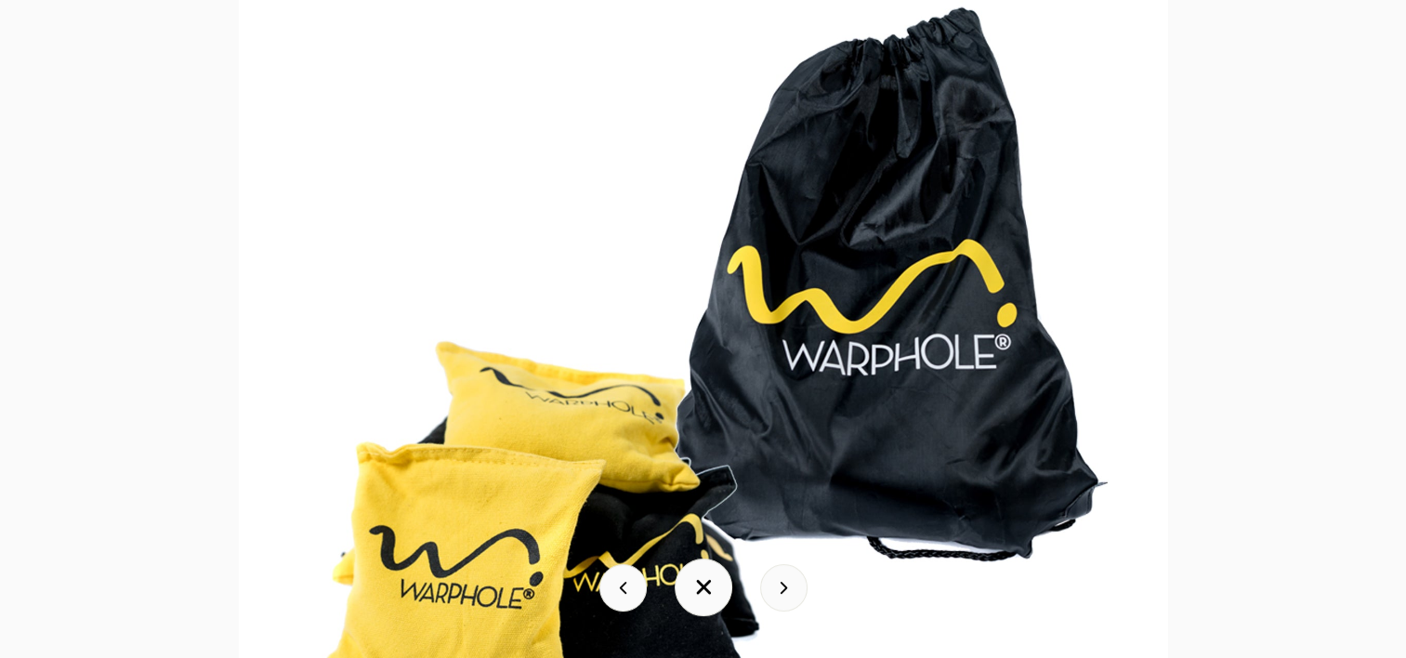
click at [770, 594] on button at bounding box center [783, 587] width 47 height 47
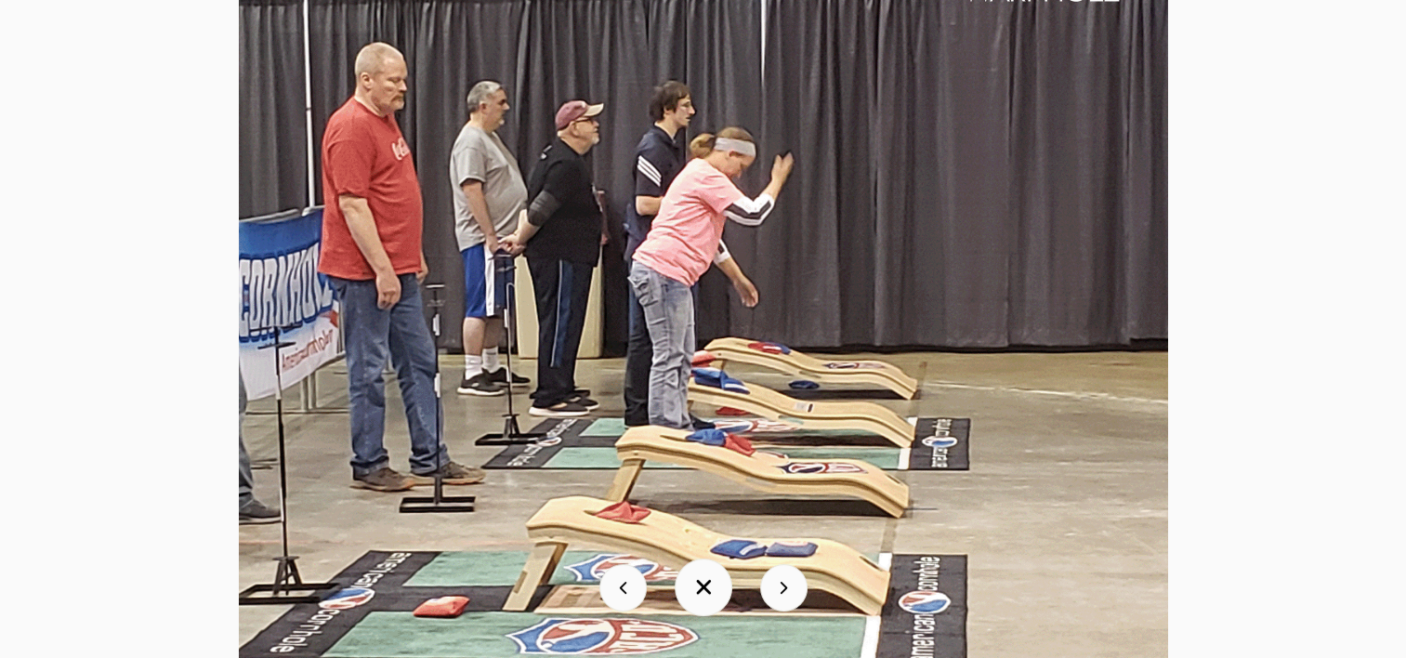
click at [770, 594] on button at bounding box center [783, 587] width 47 height 47
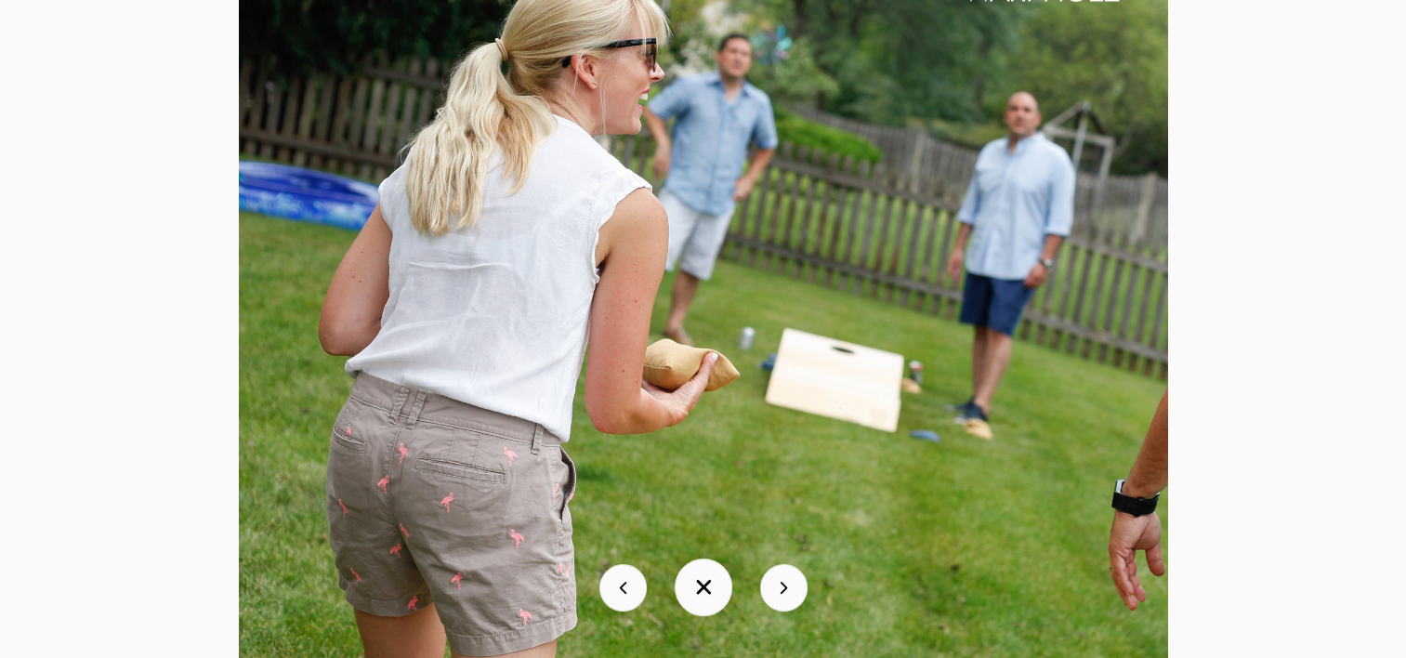
click at [770, 594] on button at bounding box center [783, 587] width 47 height 47
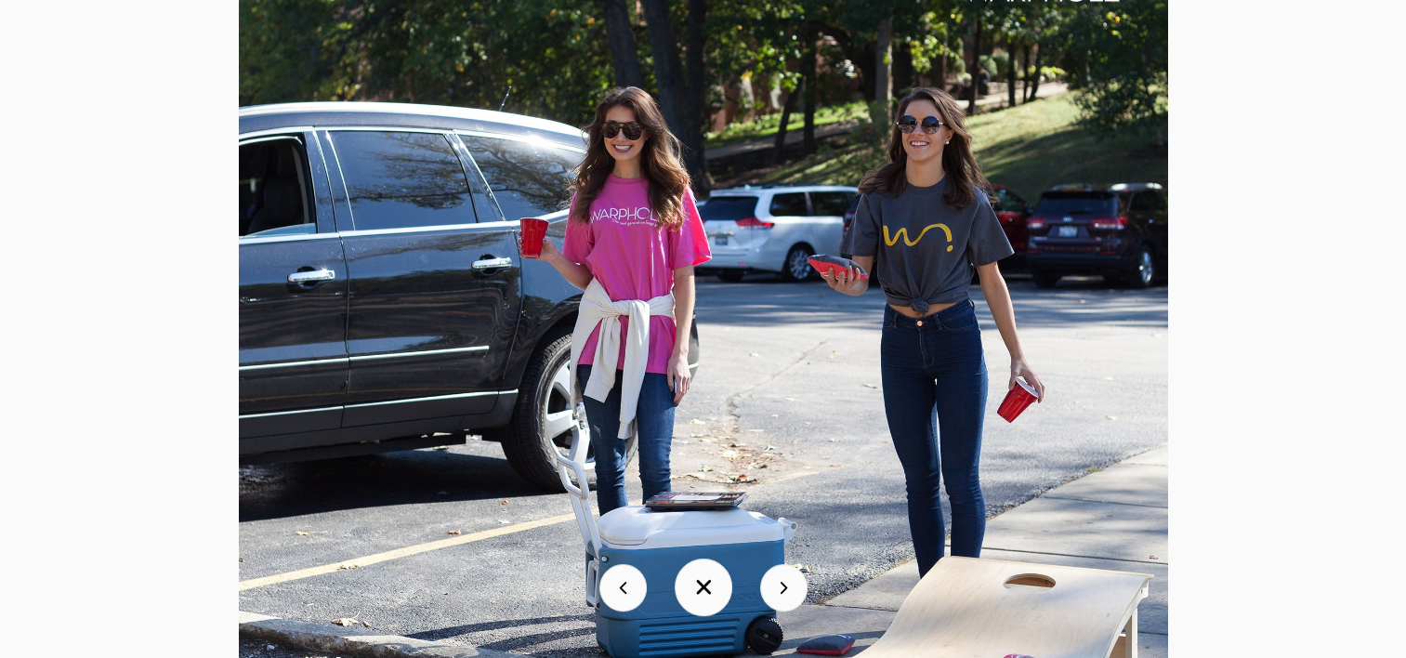
click at [770, 594] on button at bounding box center [783, 587] width 47 height 47
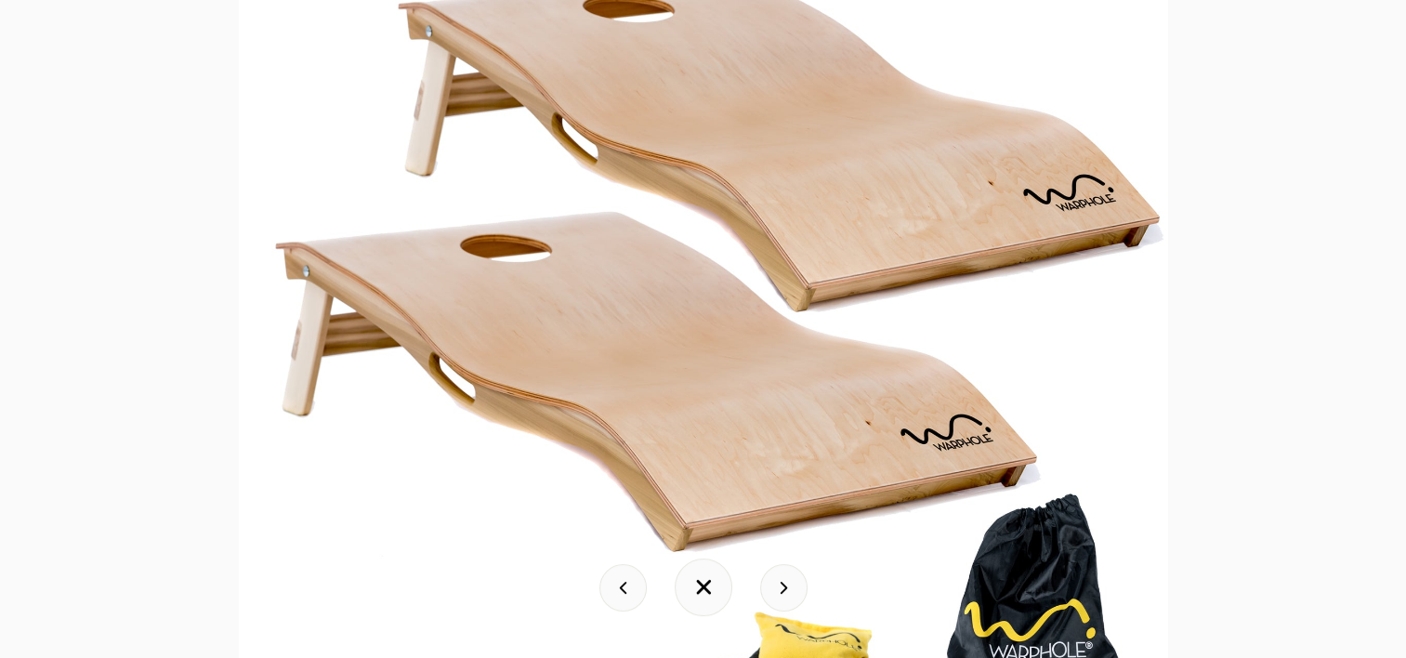
click at [770, 594] on button at bounding box center [783, 587] width 47 height 47
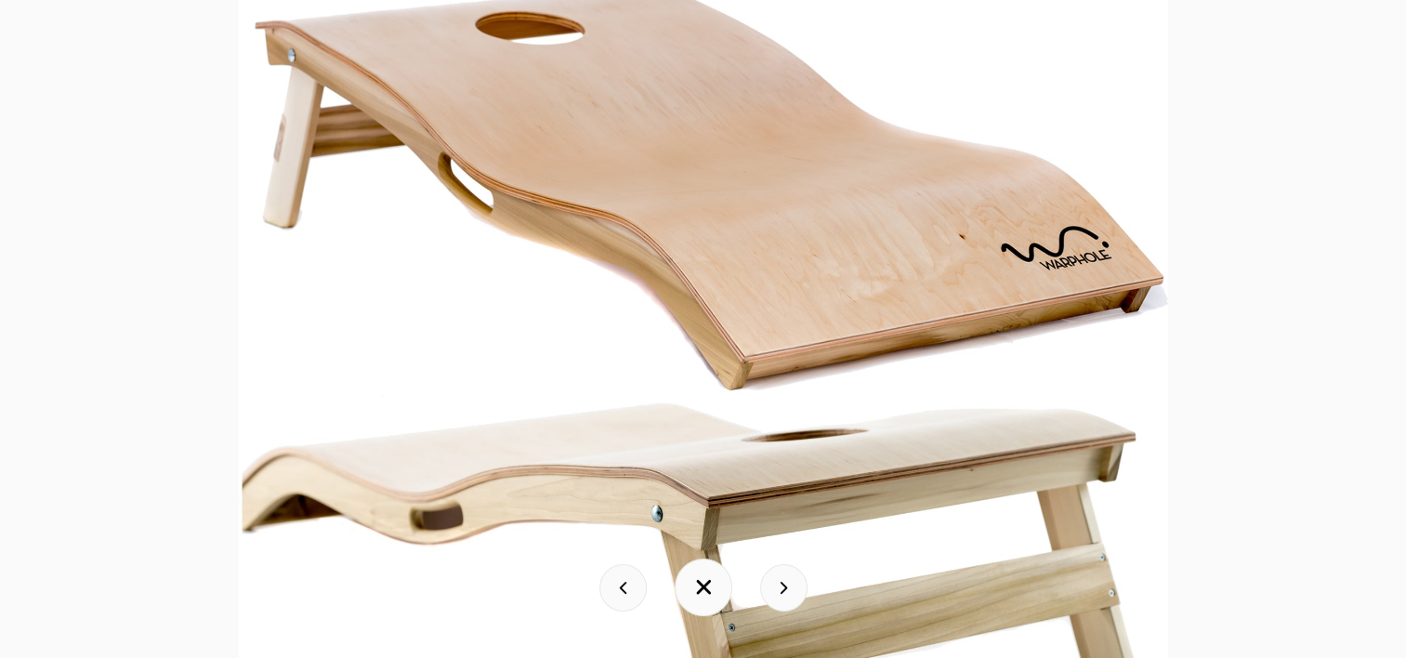
click at [770, 594] on button at bounding box center [783, 587] width 47 height 47
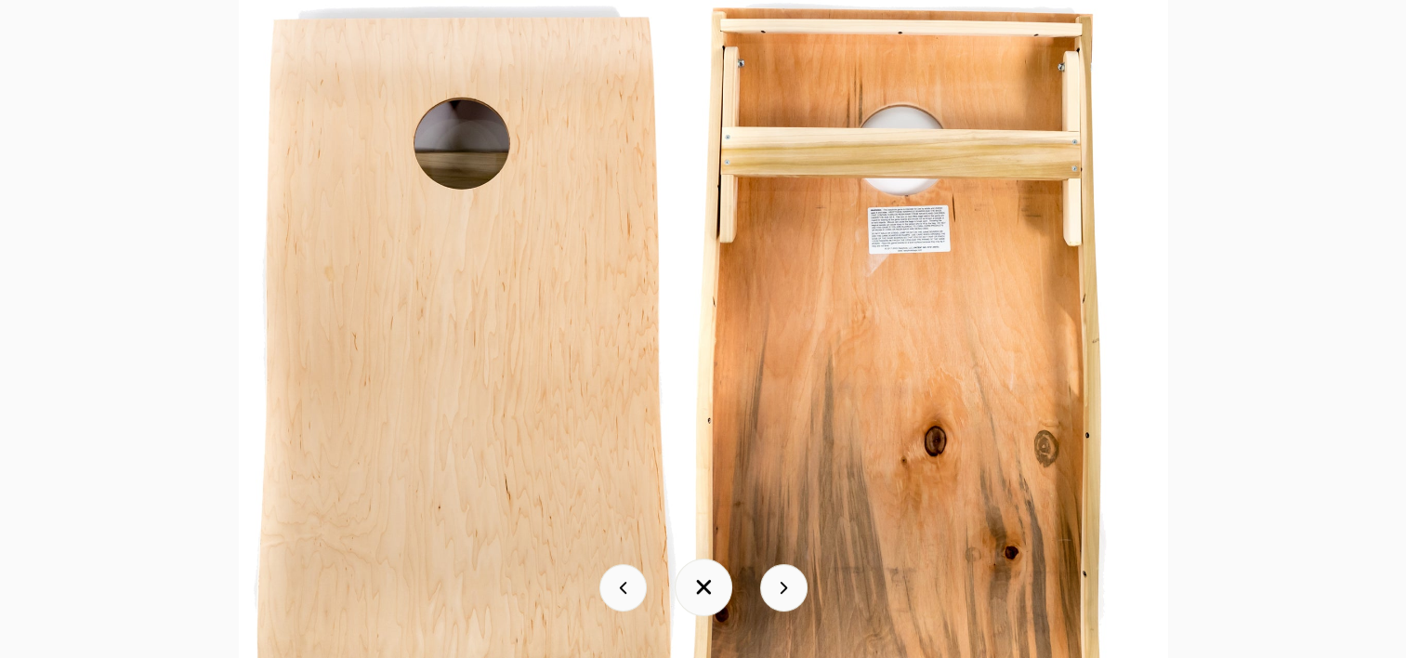
click at [1070, 513] on img at bounding box center [703, 349] width 929 height 929
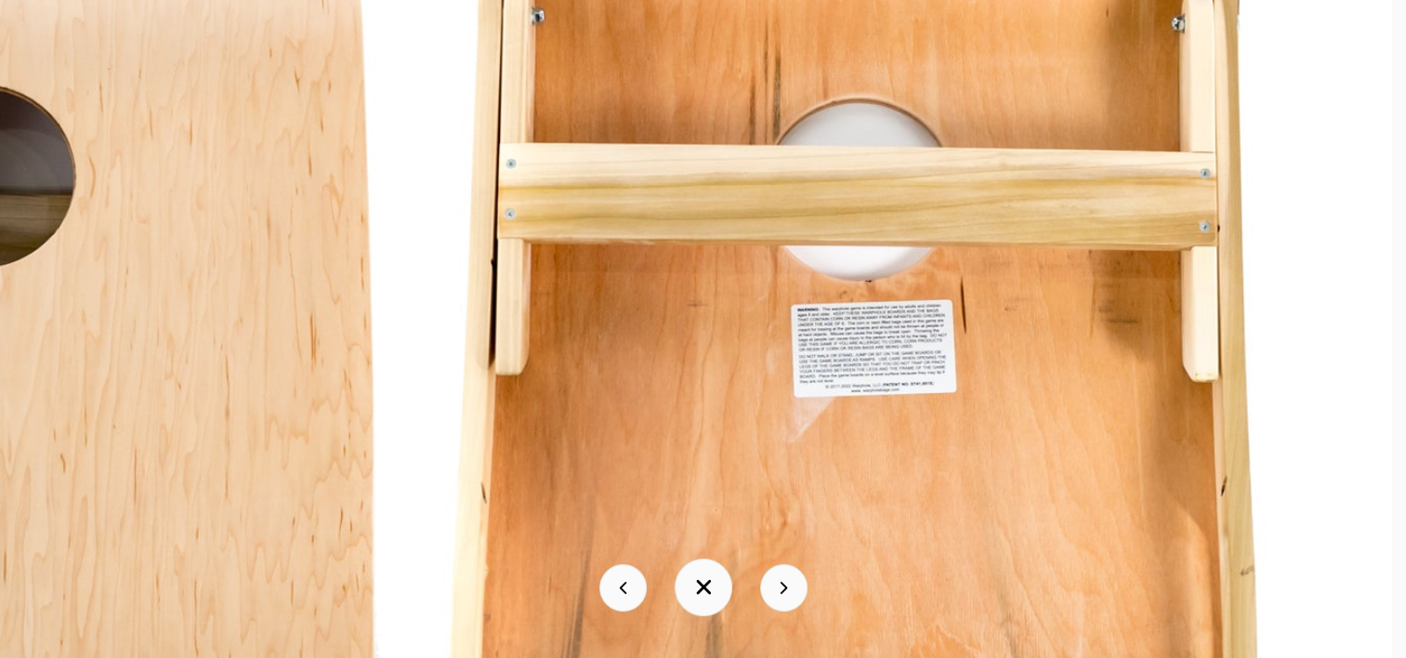
click at [917, 647] on img at bounding box center [463, 588] width 1858 height 1858
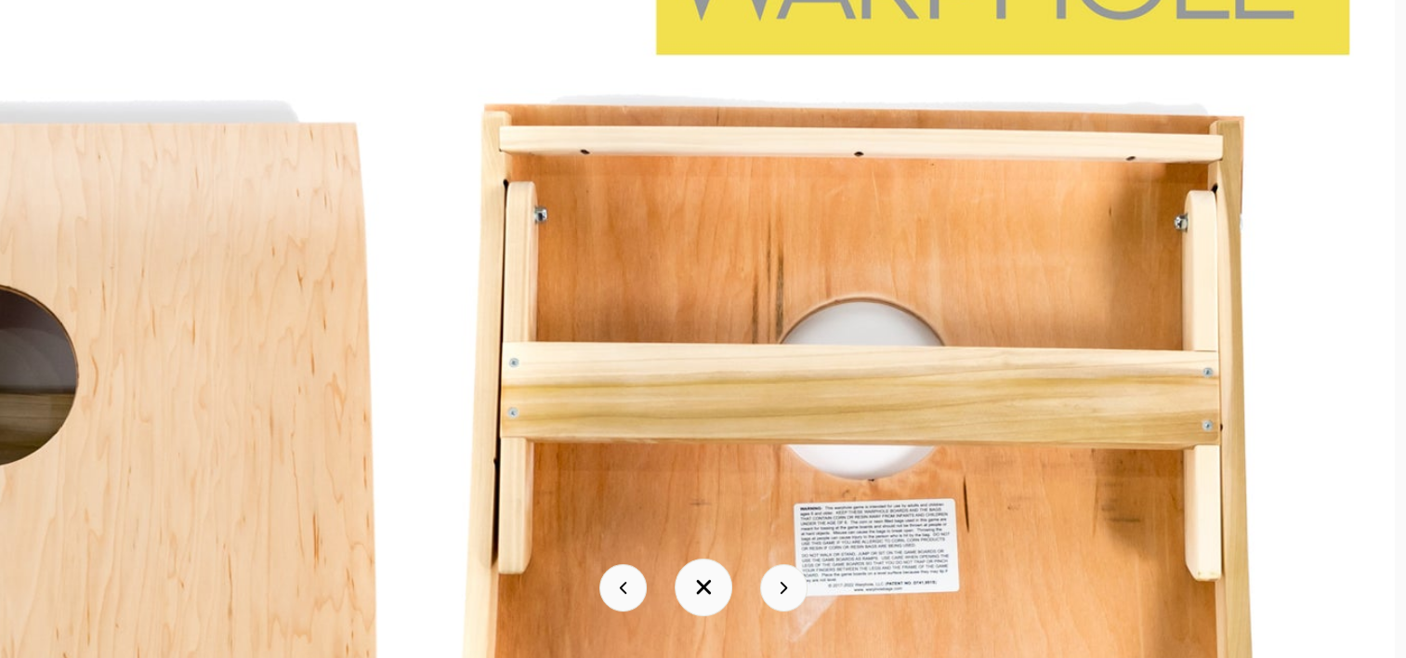
click at [894, 566] on div at bounding box center [703, 329] width 1406 height 658
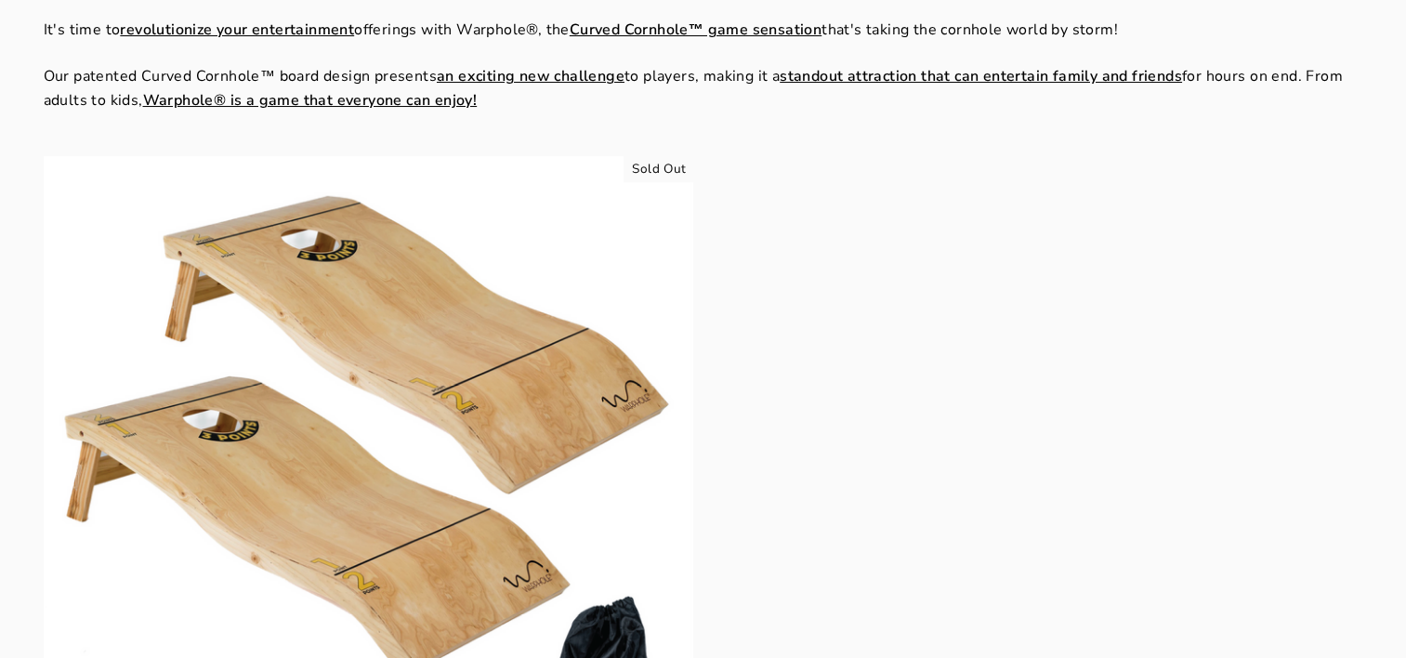
scroll to position [557, 0]
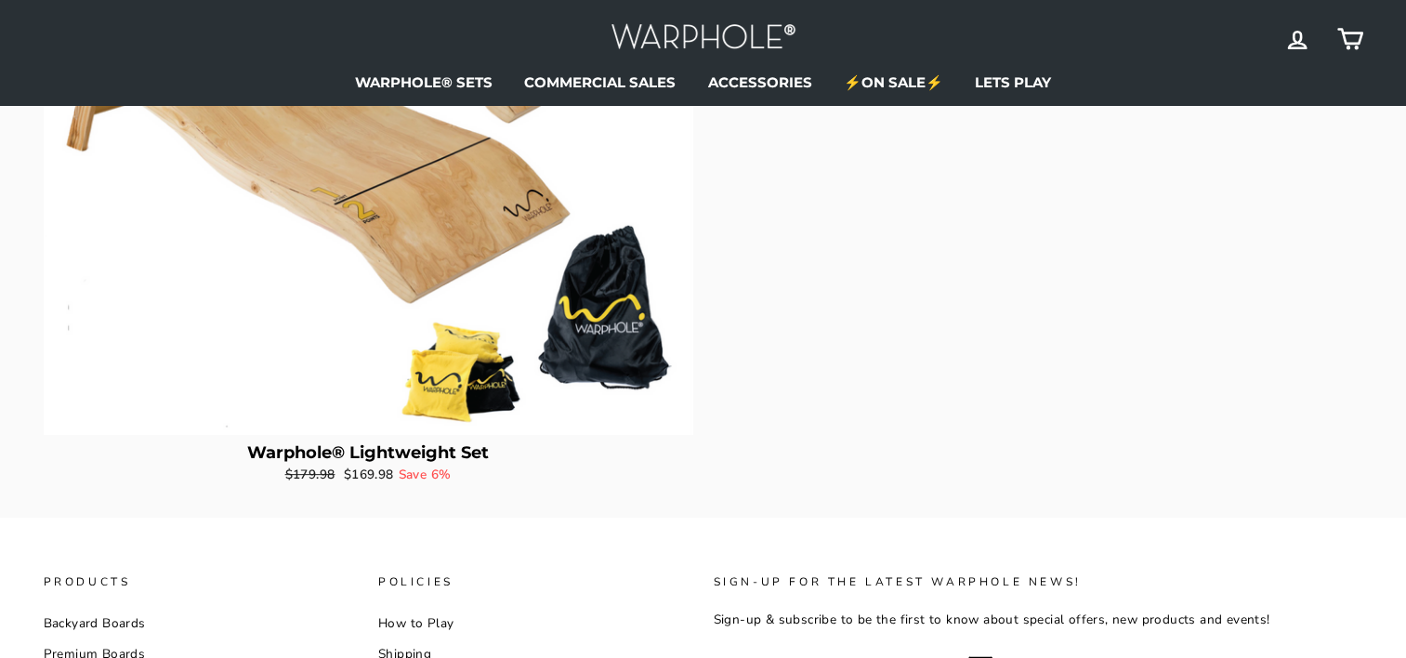
click at [364, 278] on img at bounding box center [368, 109] width 649 height 649
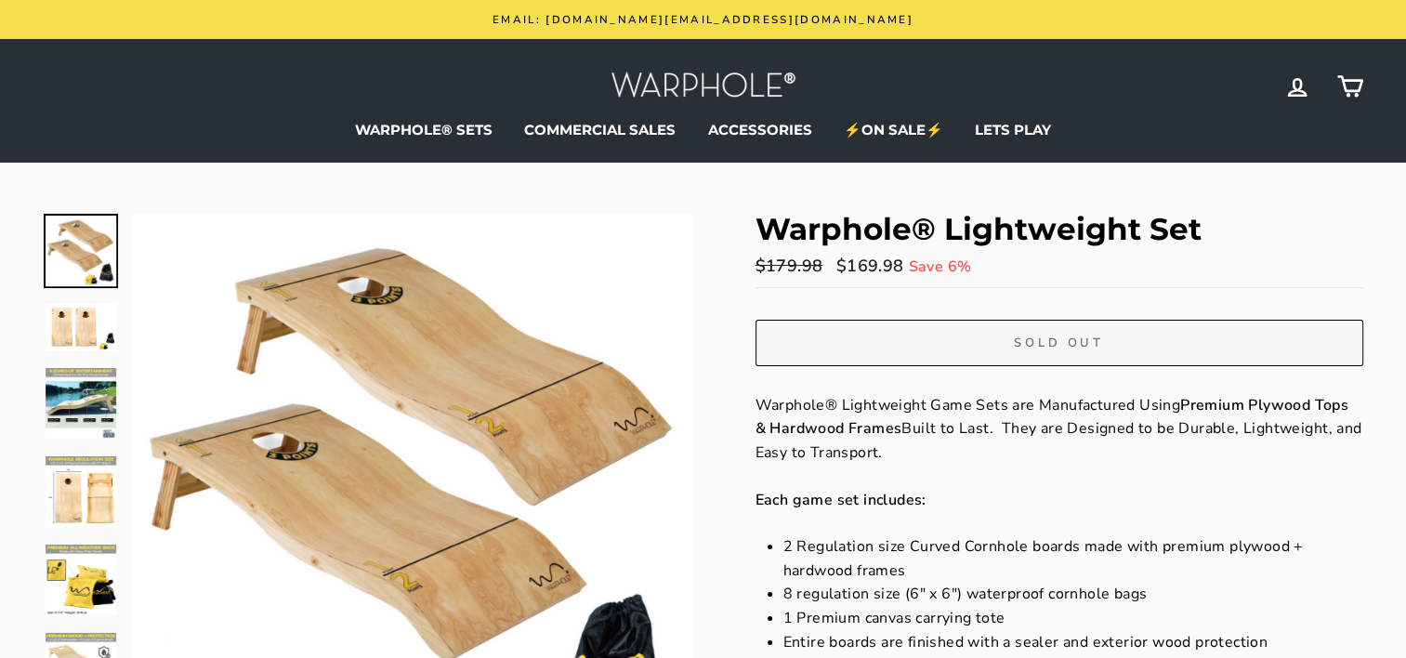
click at [364, 286] on button "Close (esc)" at bounding box center [412, 494] width 561 height 561
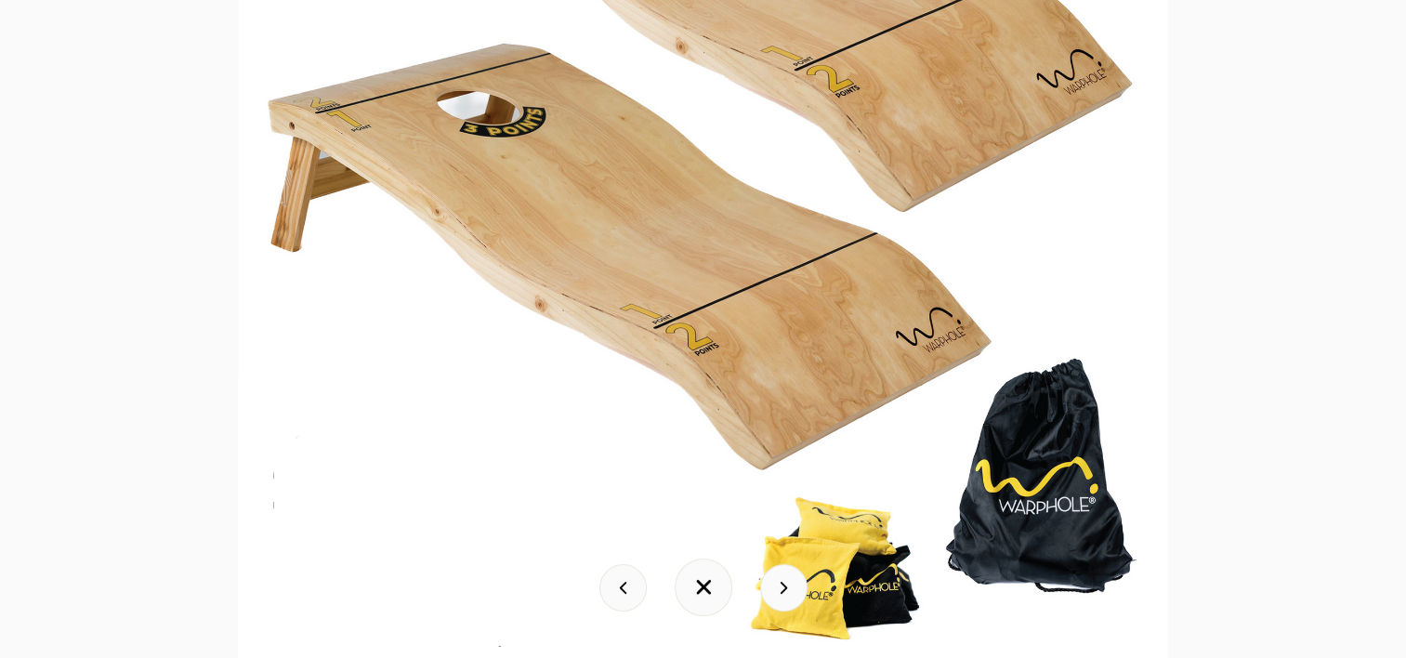
click at [787, 589] on button at bounding box center [783, 587] width 47 height 47
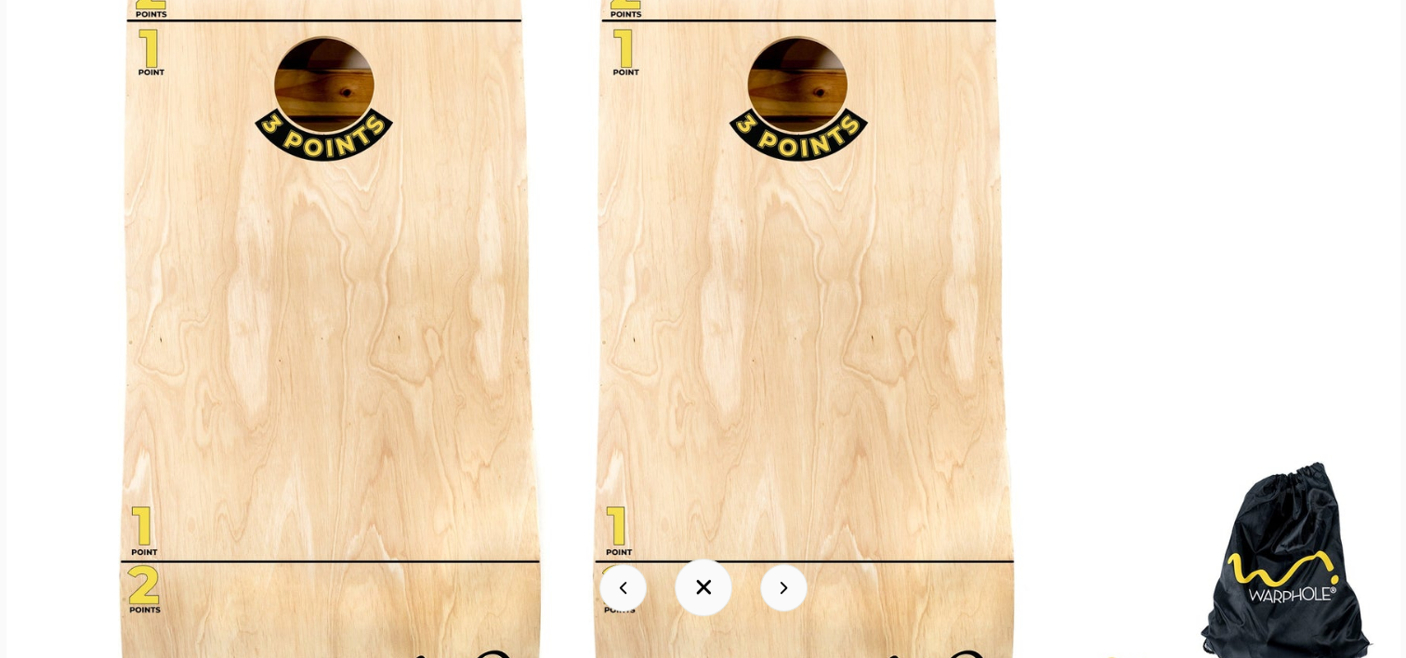
click at [787, 589] on button at bounding box center [783, 587] width 47 height 47
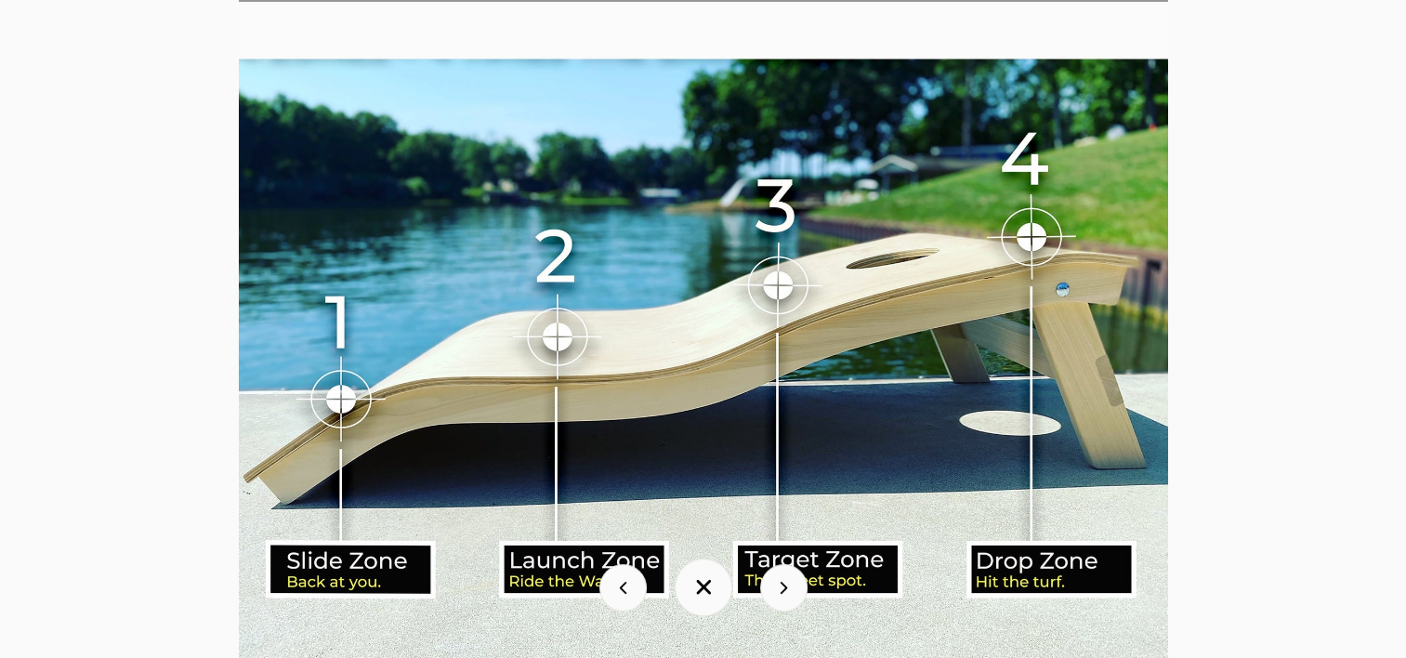
click at [625, 595] on button at bounding box center [622, 587] width 47 height 47
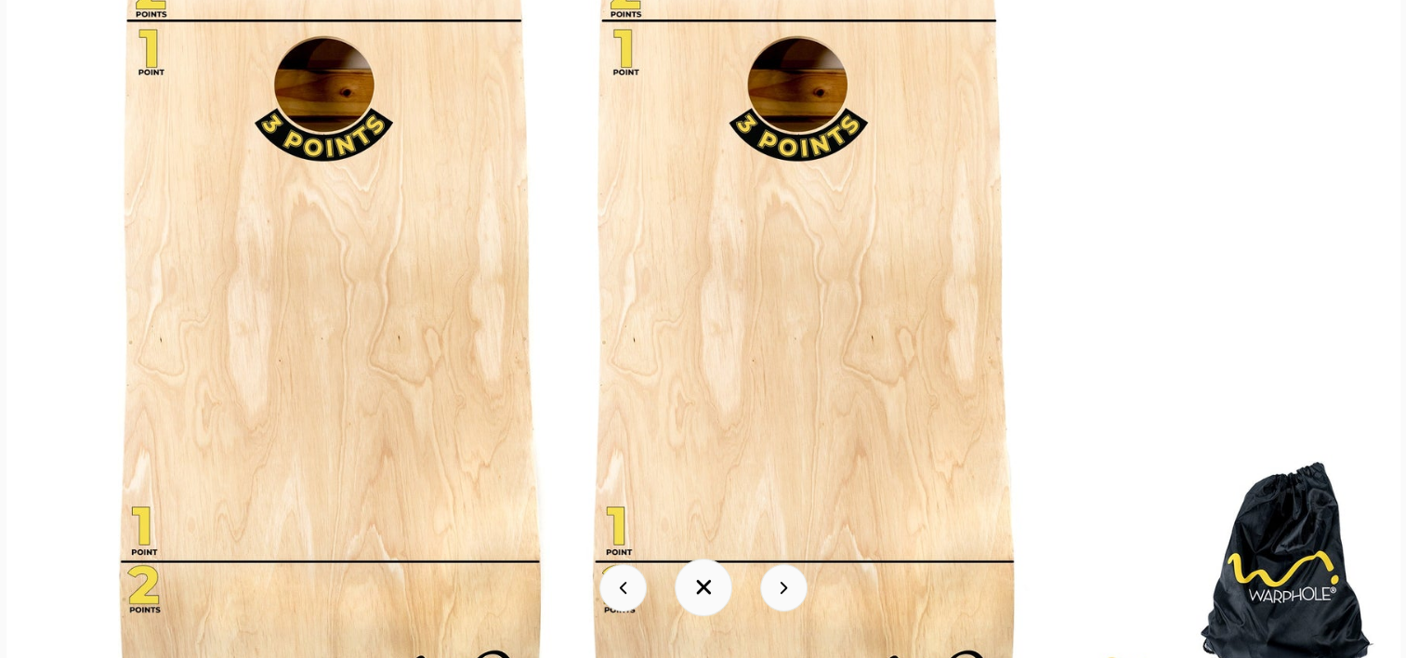
click at [782, 591] on button at bounding box center [783, 587] width 47 height 47
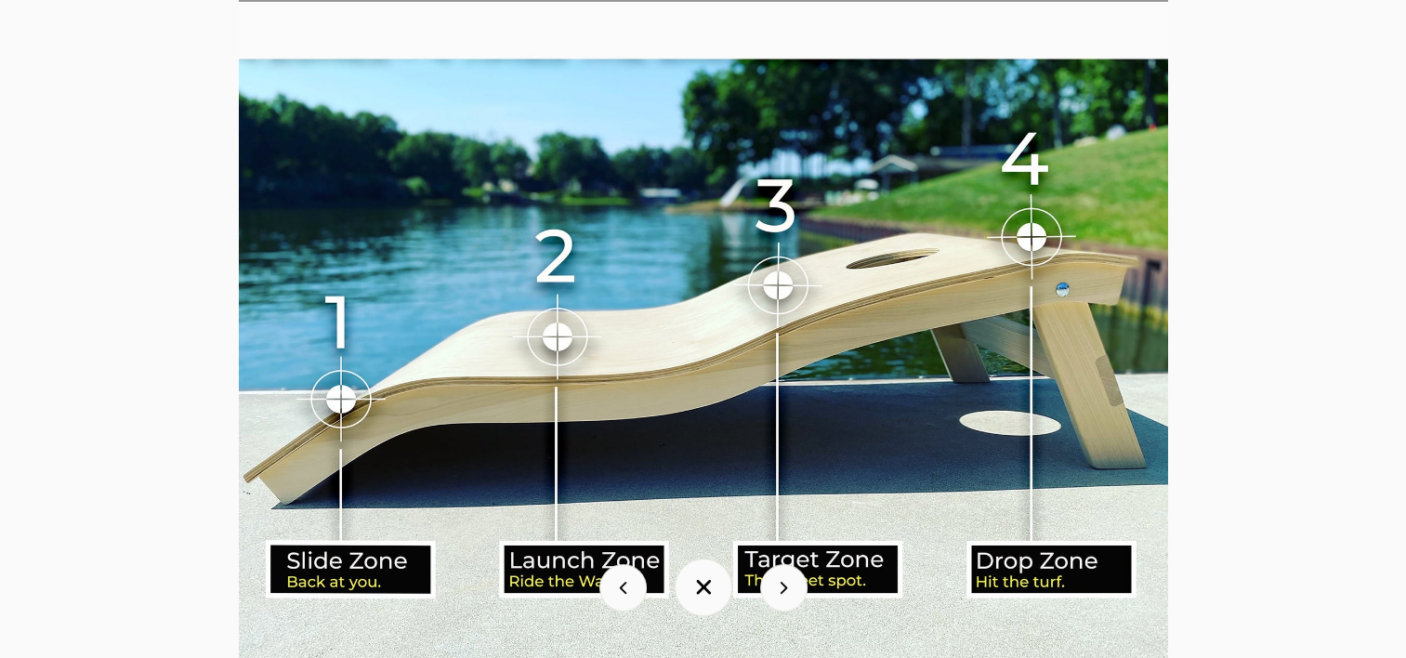
click at [782, 591] on button at bounding box center [783, 587] width 47 height 47
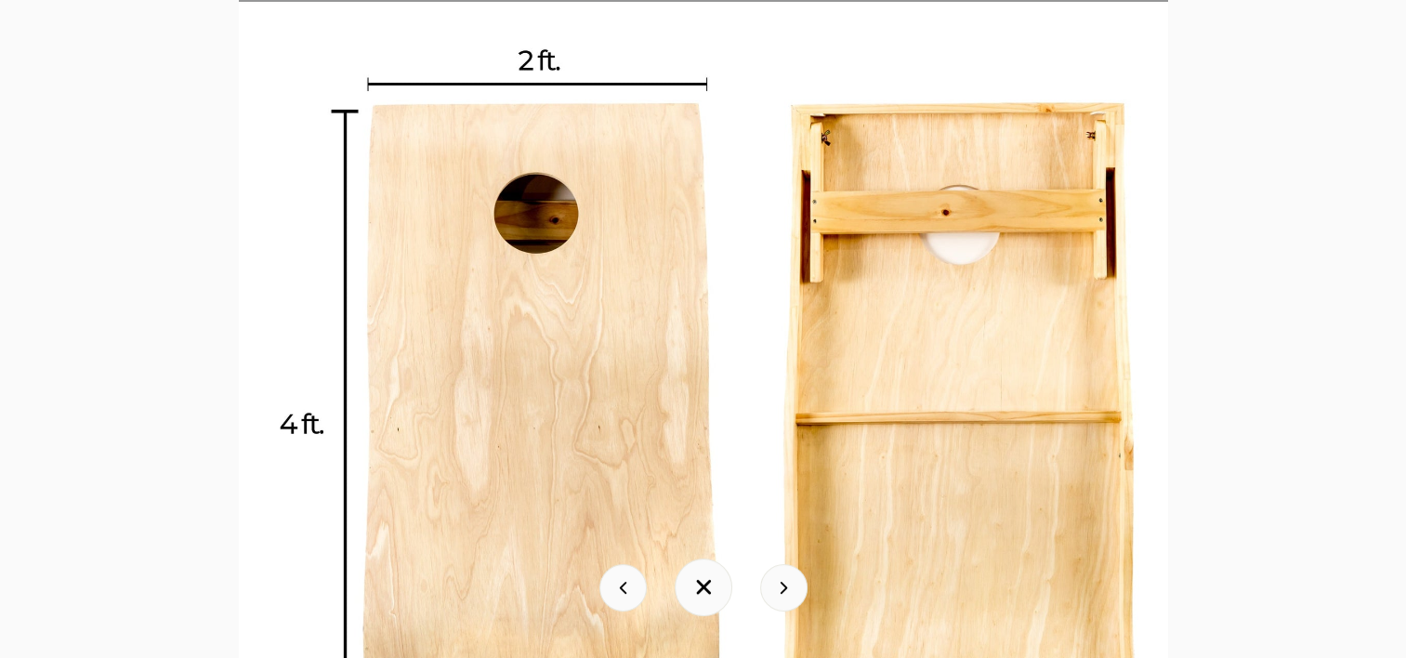
click at [988, 258] on img at bounding box center [703, 349] width 929 height 929
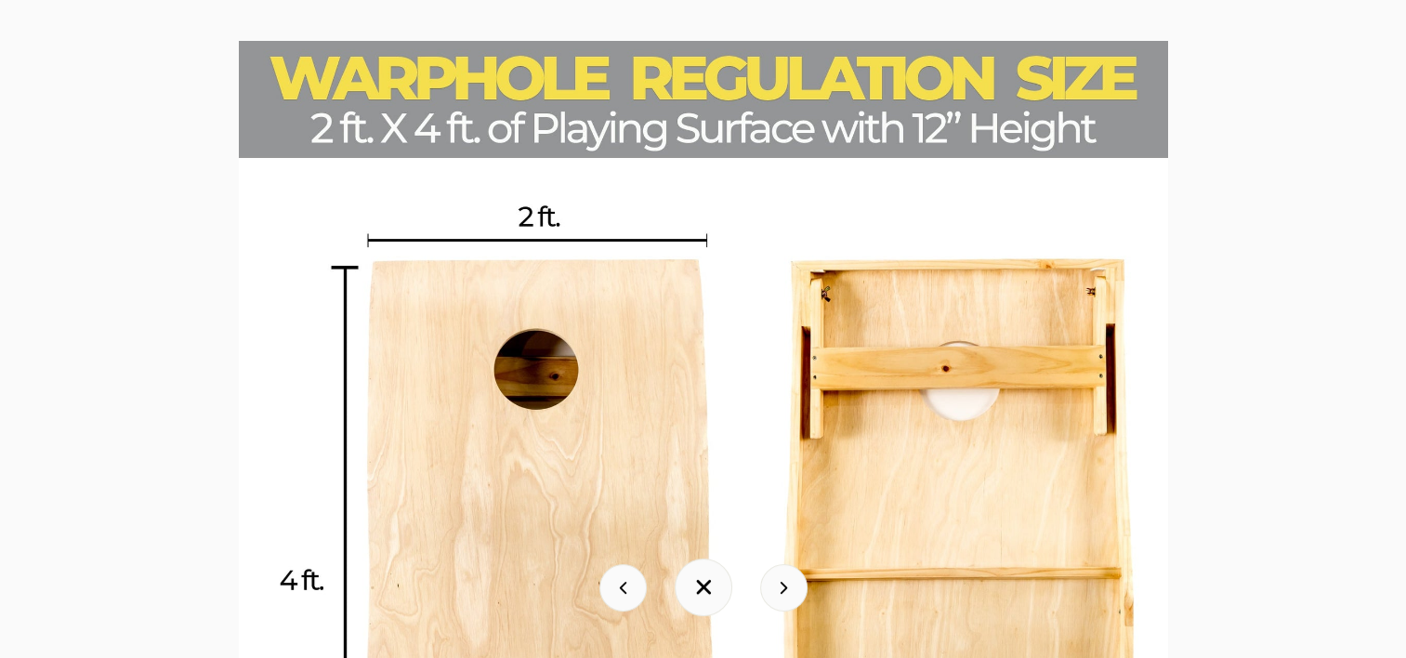
click at [768, 581] on button at bounding box center [783, 587] width 47 height 47
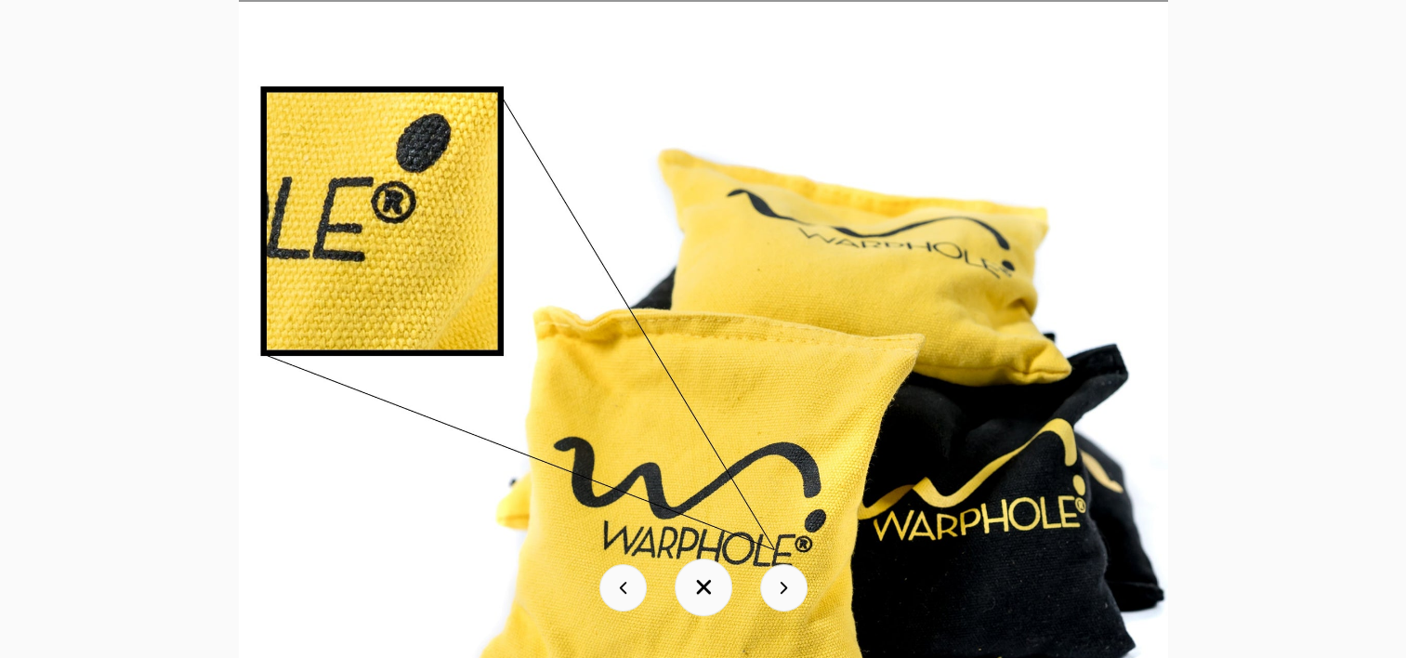
click at [768, 581] on button at bounding box center [783, 587] width 47 height 47
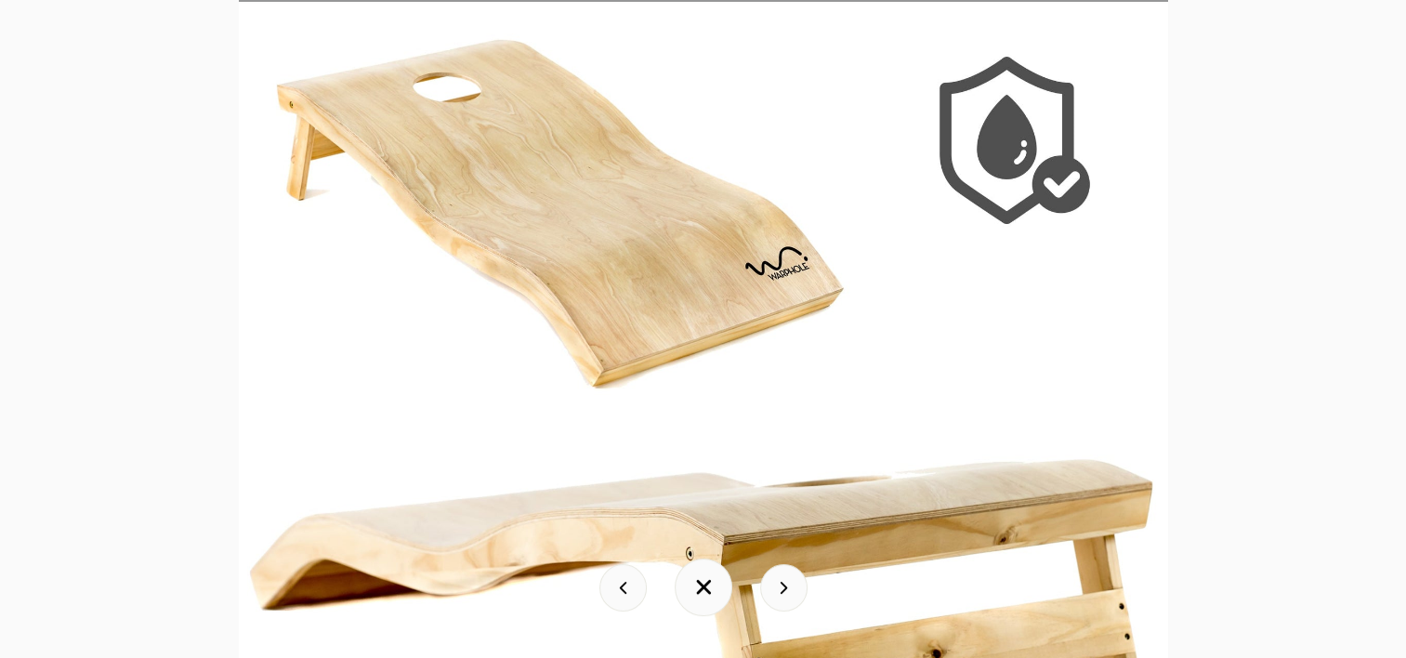
click at [768, 581] on button at bounding box center [783, 587] width 47 height 47
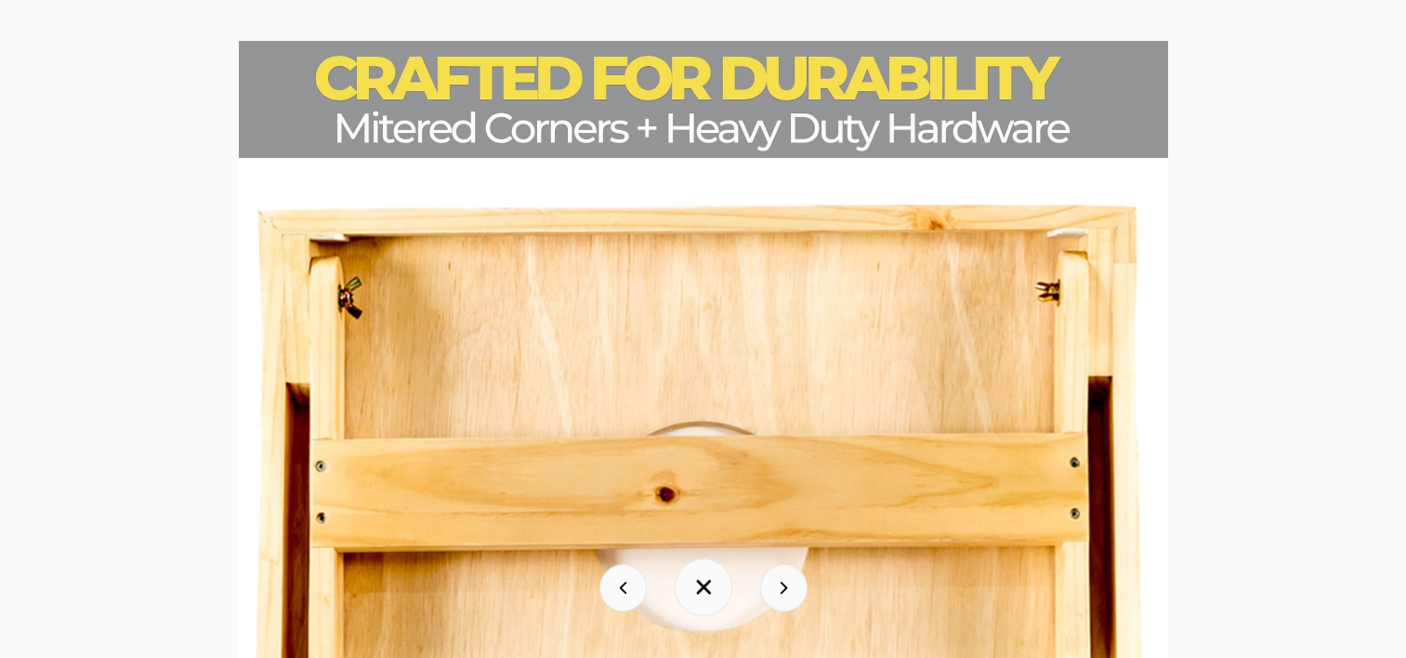
click at [624, 593] on button at bounding box center [622, 587] width 47 height 47
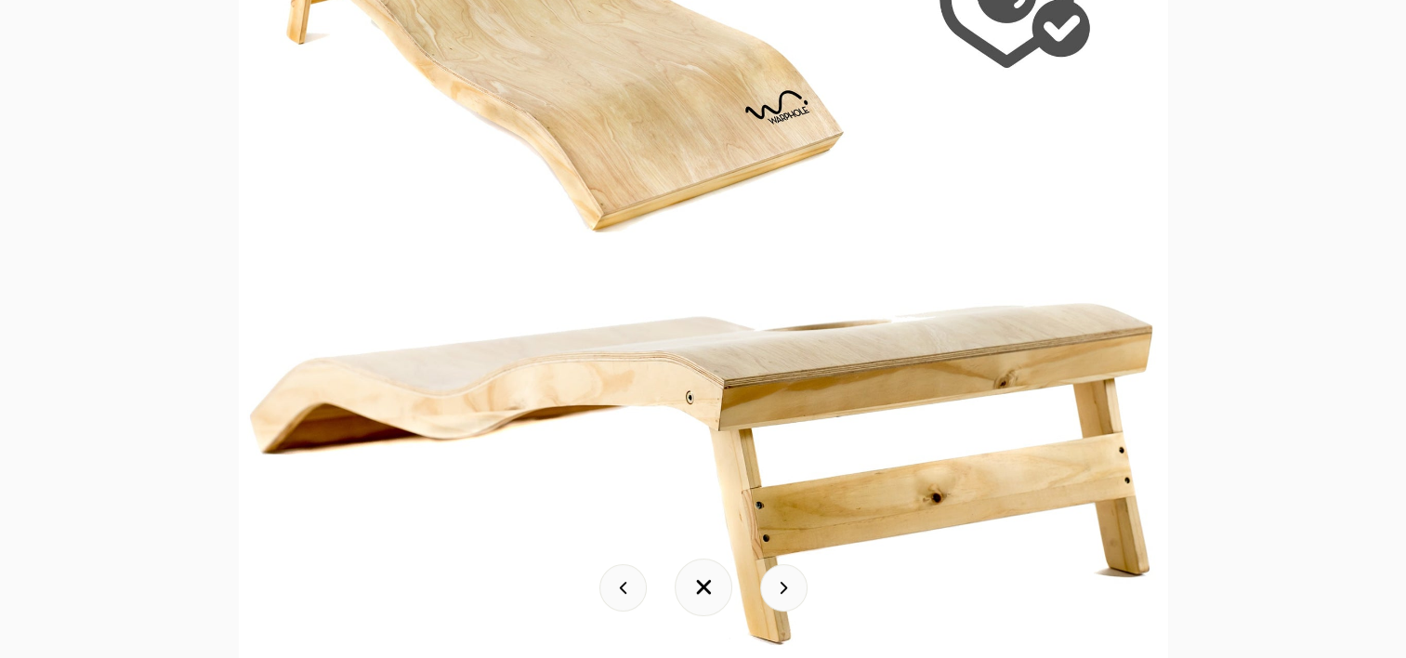
click at [691, 588] on button at bounding box center [703, 587] width 58 height 58
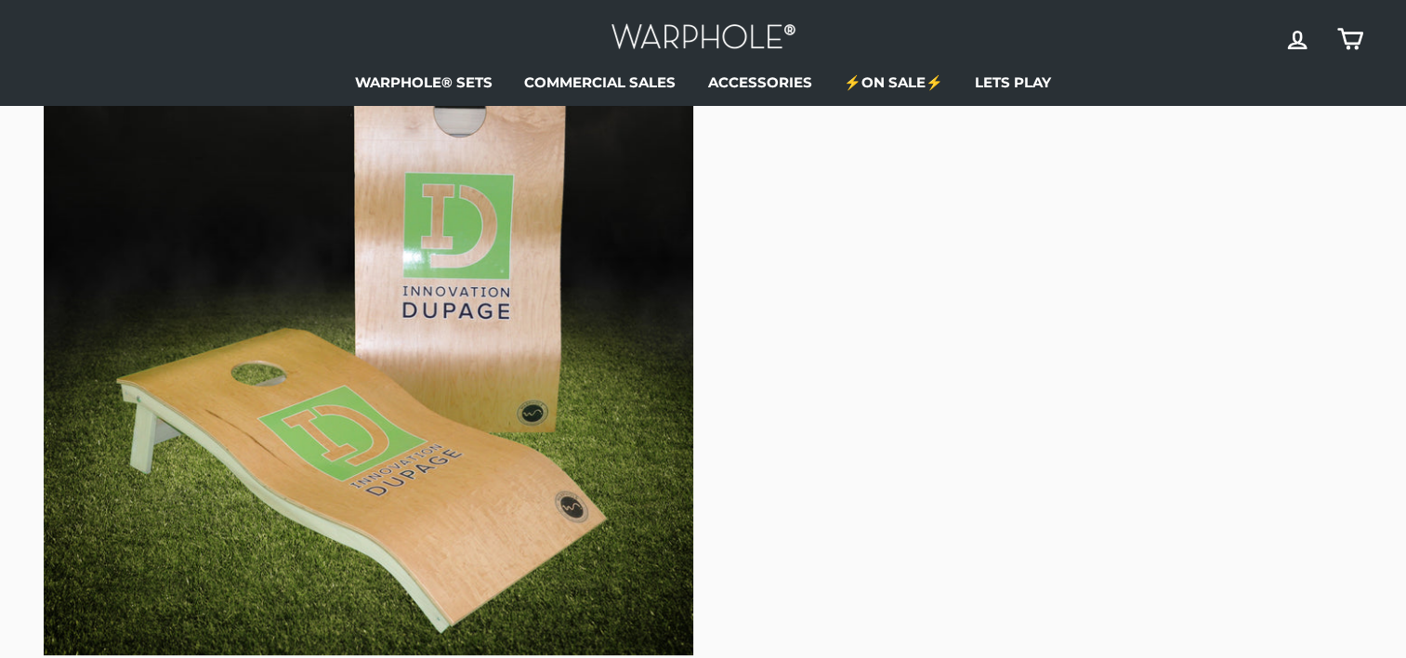
scroll to position [234, 0]
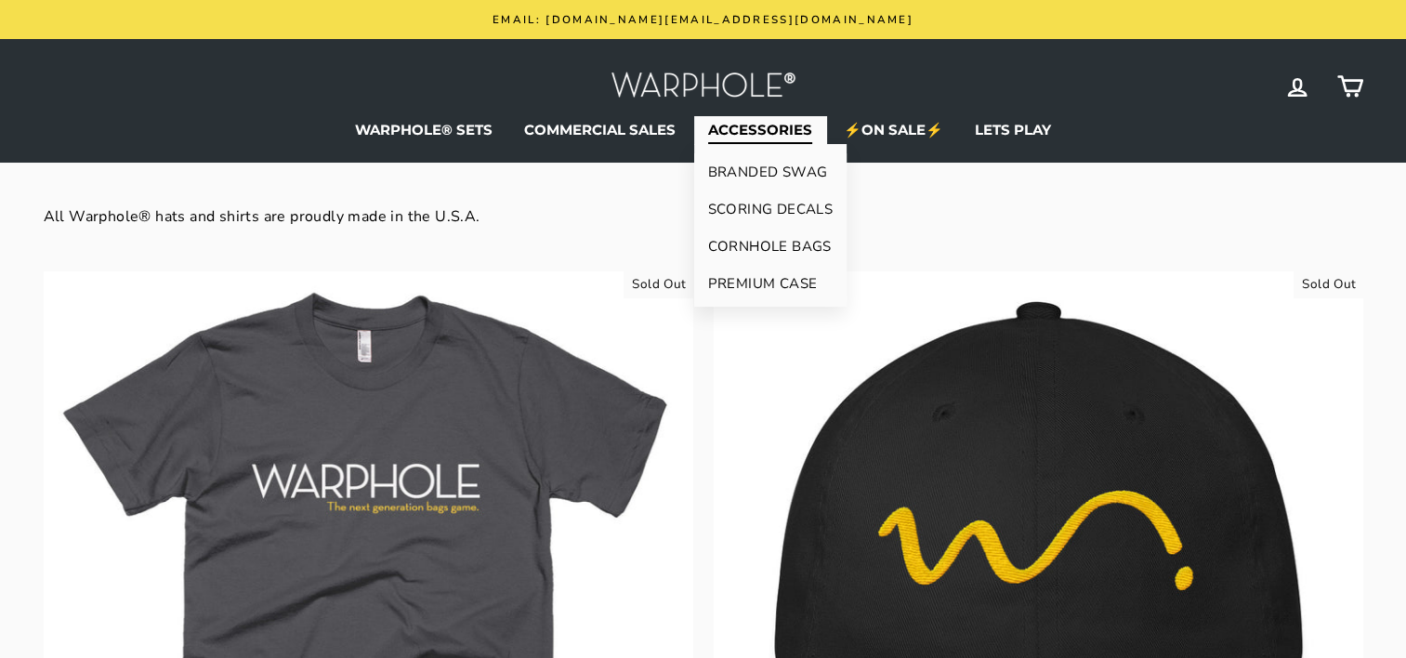
click at [732, 283] on link "PREMIUM CASE" at bounding box center [770, 283] width 153 height 37
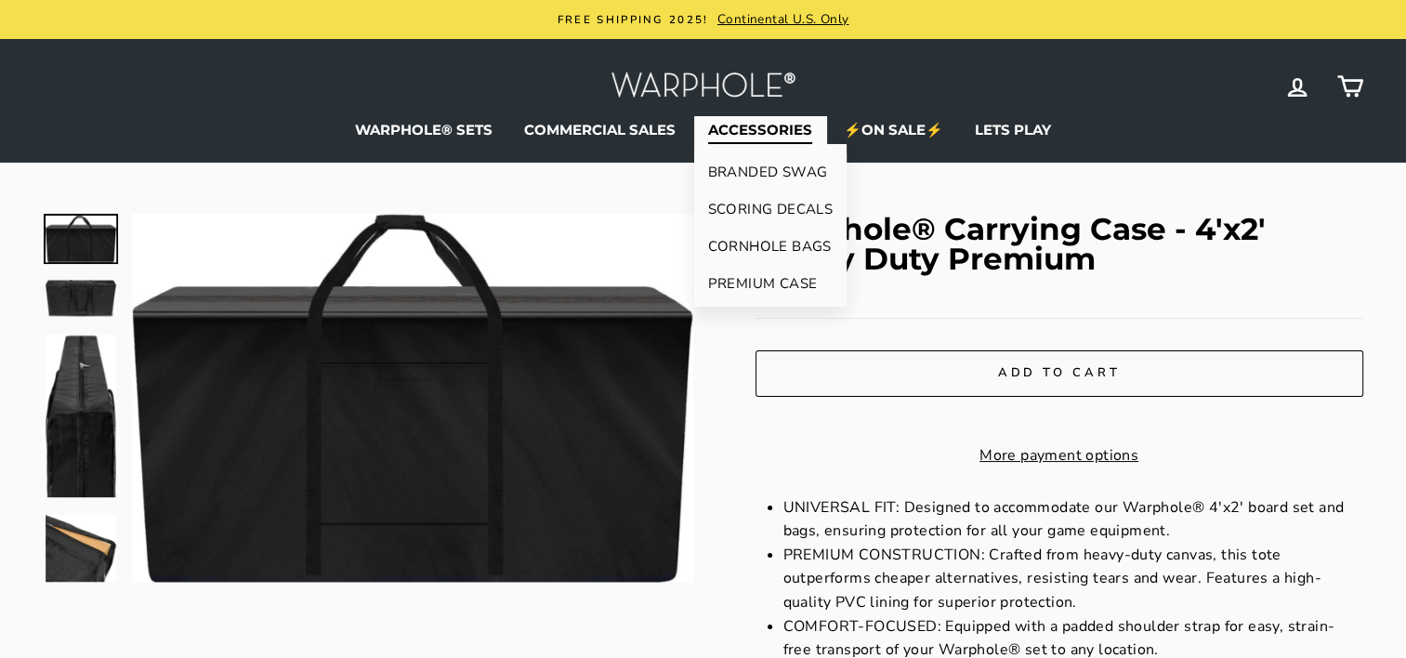
click at [790, 210] on link "SCORING DECALS" at bounding box center [770, 208] width 153 height 37
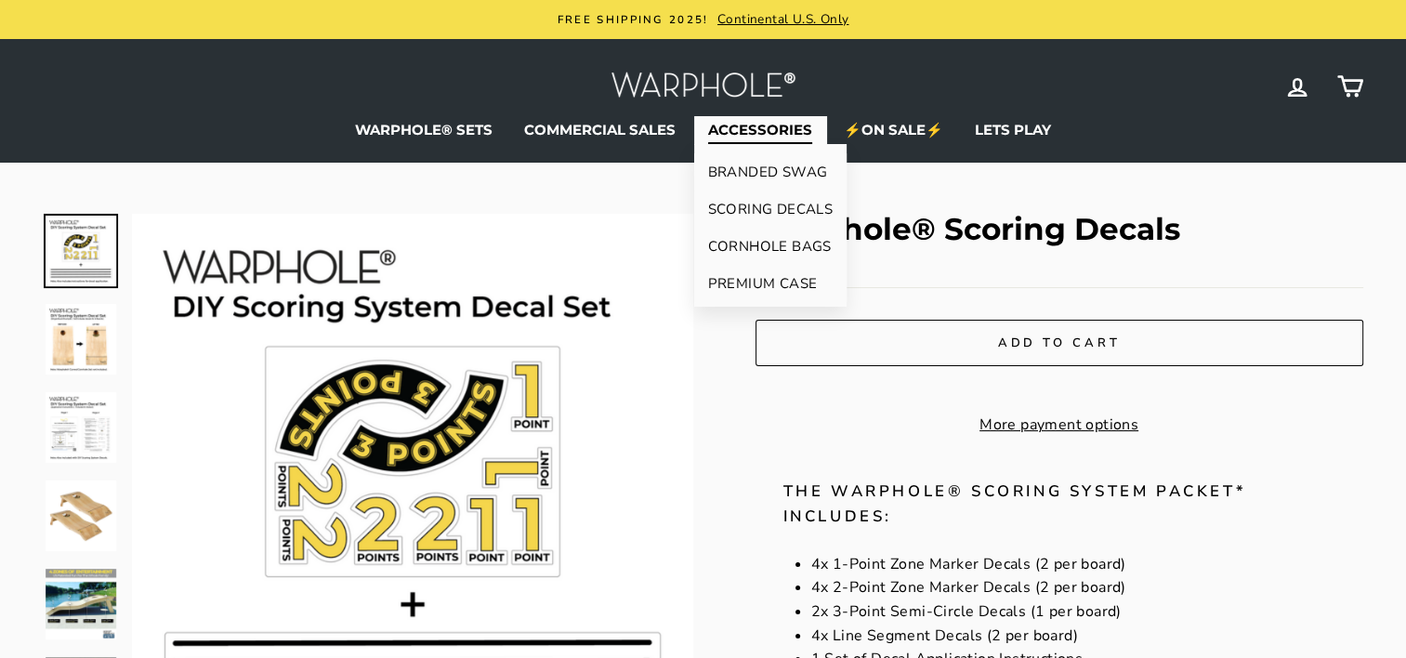
click at [805, 248] on link "CORNHOLE BAGS" at bounding box center [770, 246] width 153 height 37
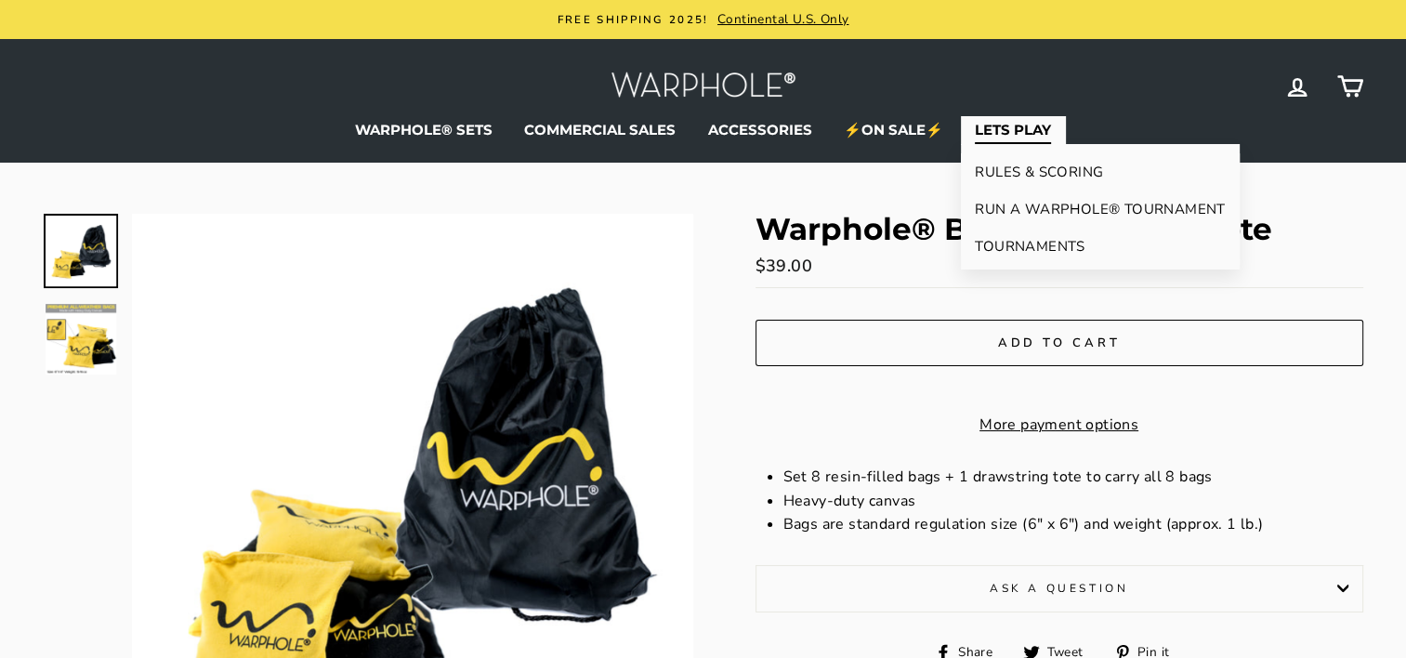
click at [1050, 243] on link "TOURNAMENTS" at bounding box center [1100, 246] width 278 height 37
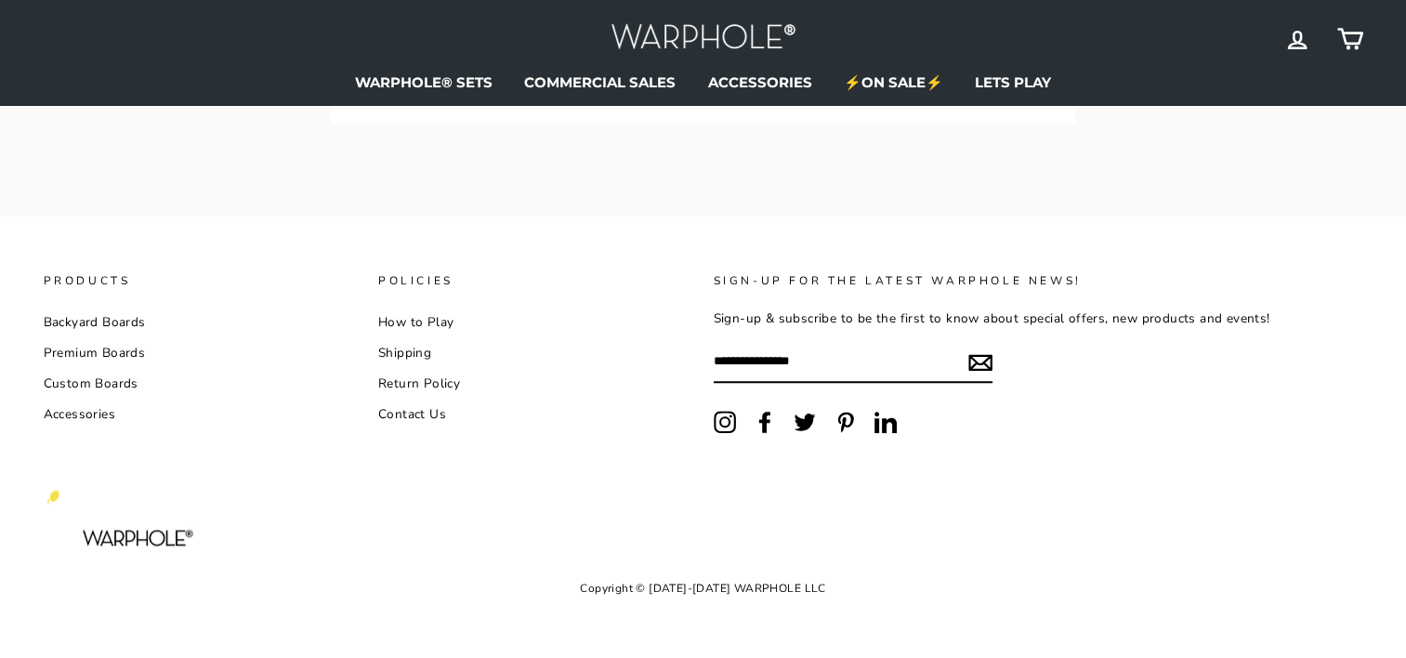
scroll to position [1427, 0]
click at [438, 413] on link "Contact Us" at bounding box center [412, 413] width 68 height 28
